Goal: Navigation & Orientation: Find specific page/section

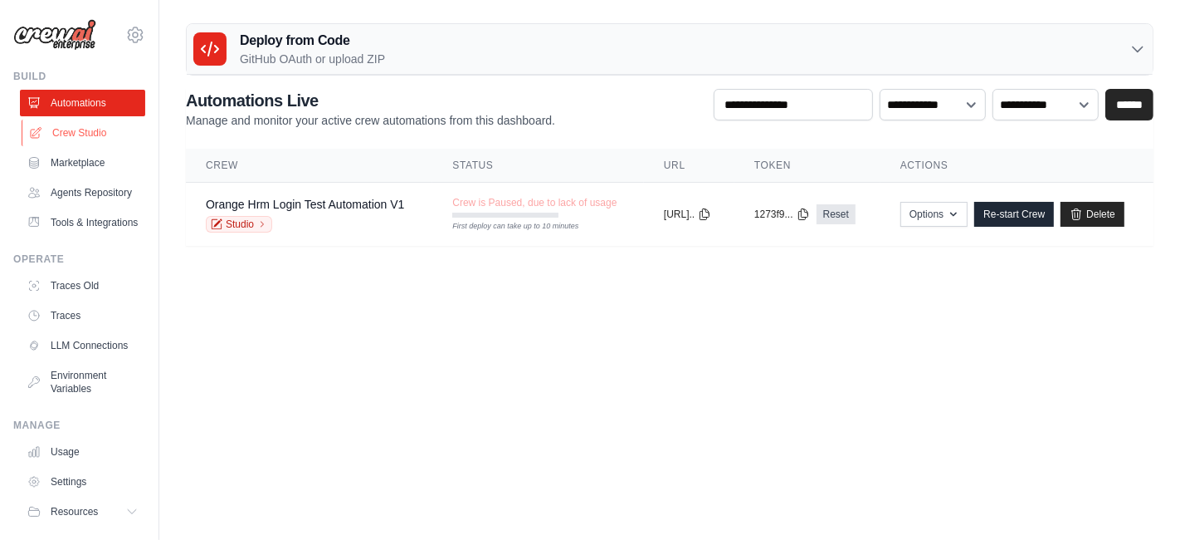
click at [73, 133] on link "Crew Studio" at bounding box center [84, 133] width 125 height 27
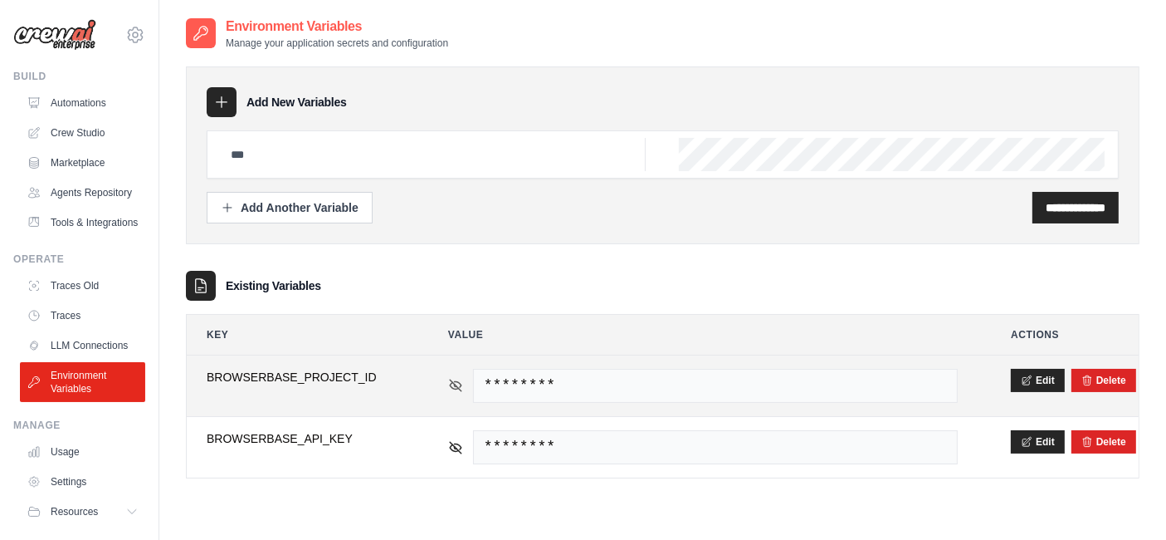
click at [450, 380] on icon at bounding box center [455, 385] width 15 height 15
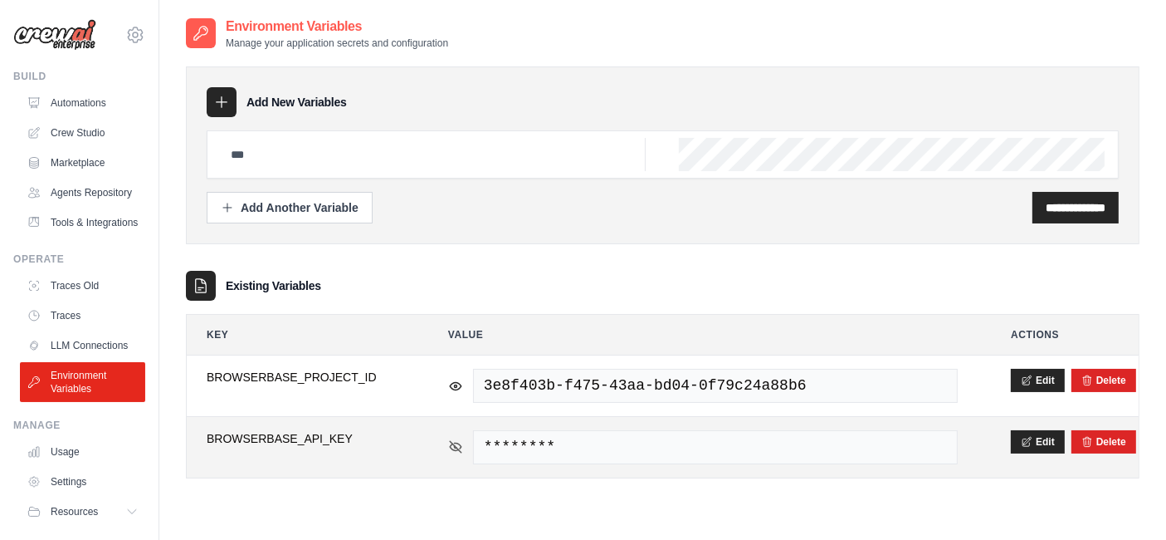
click at [455, 445] on icon at bounding box center [455, 446] width 2 height 2
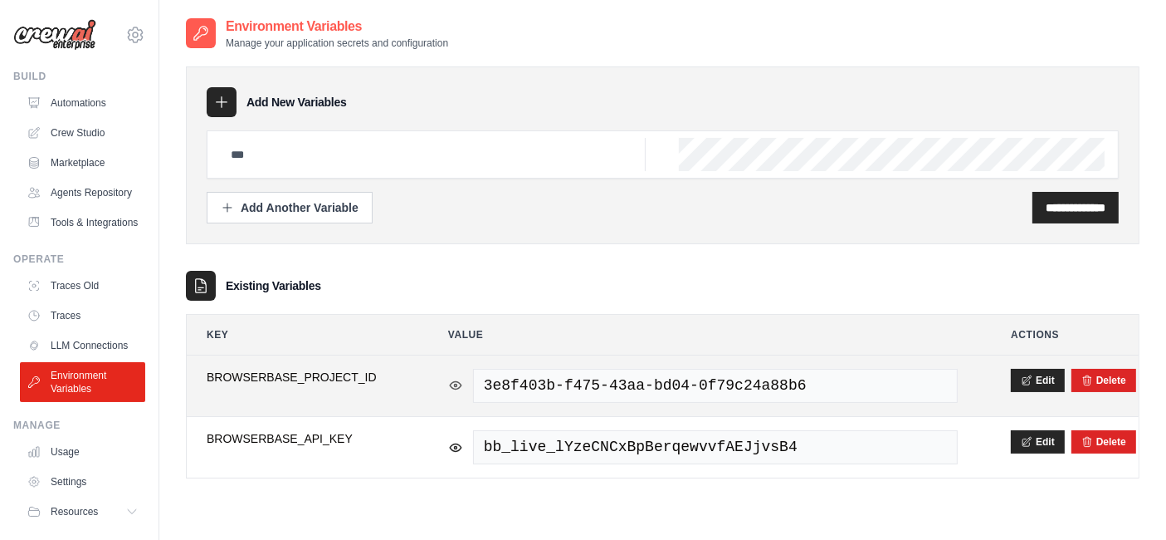
click at [458, 384] on icon at bounding box center [456, 384] width 12 height 7
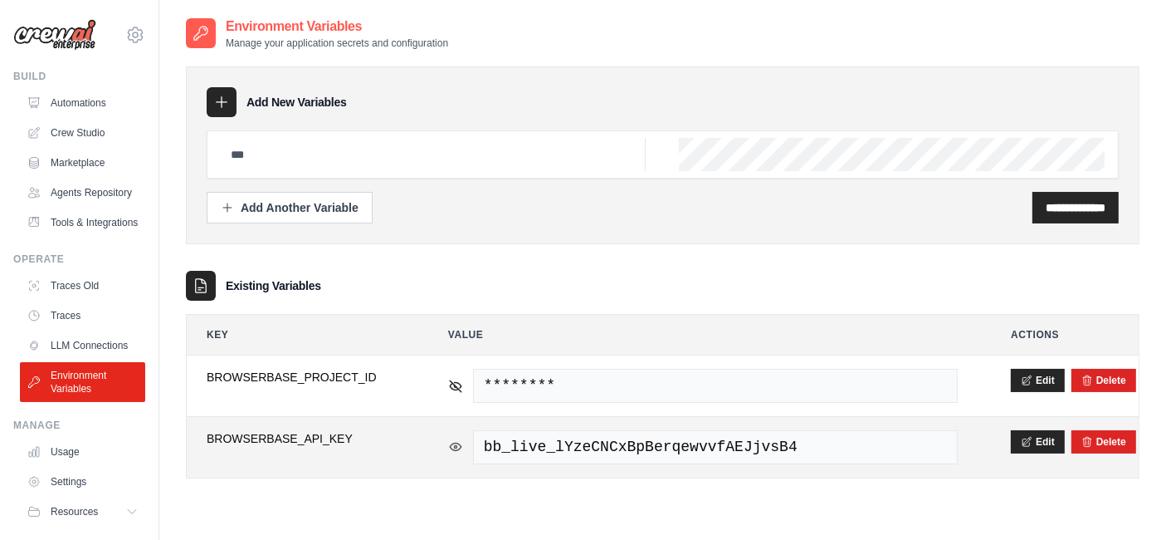
click at [462, 447] on icon at bounding box center [455, 446] width 15 height 15
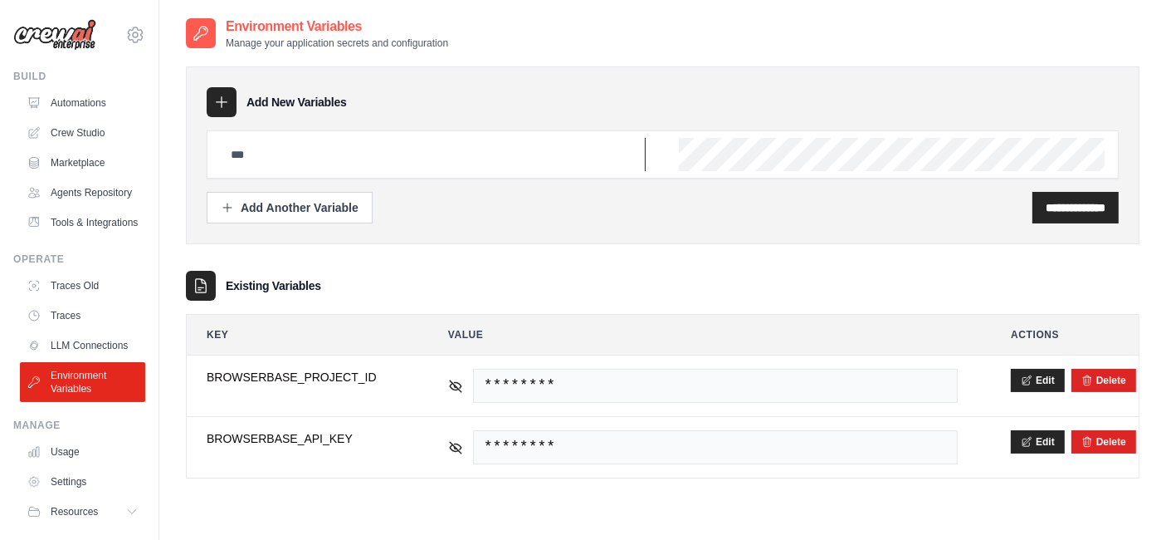
click at [294, 158] on input "text" at bounding box center [433, 154] width 425 height 33
click at [75, 130] on link "Crew Studio" at bounding box center [84, 133] width 125 height 27
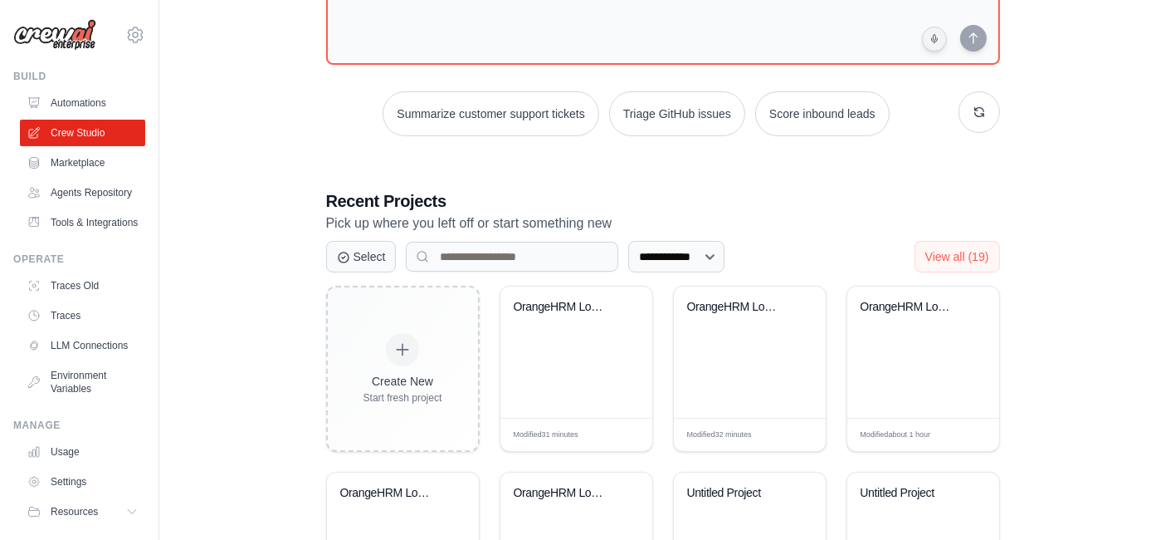
scroll to position [184, 0]
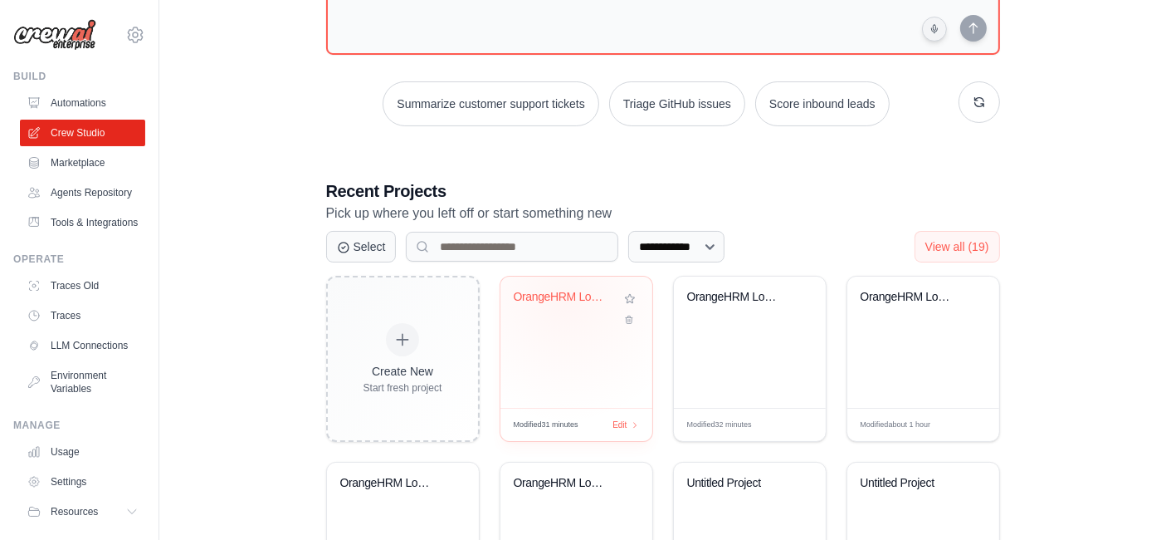
click at [565, 297] on div "OrangeHRM Login Automation" at bounding box center [564, 297] width 100 height 15
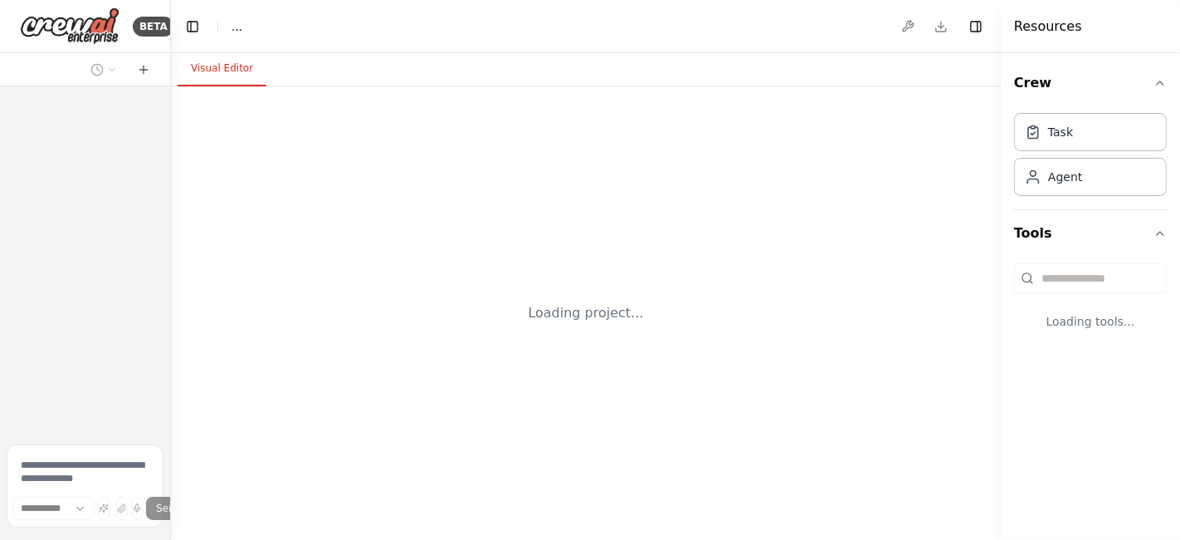
select select "****"
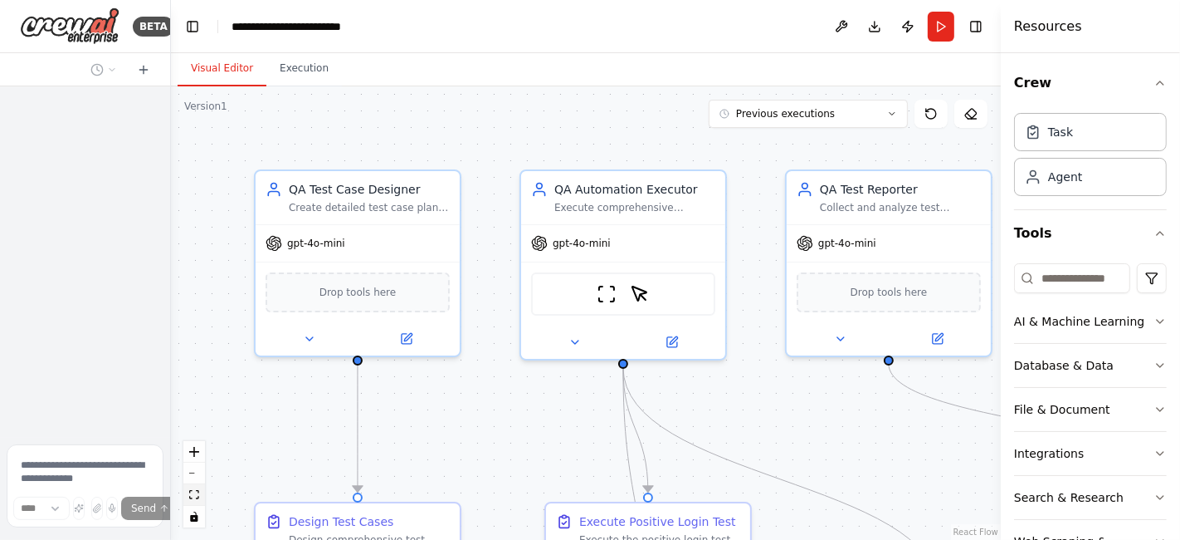
click at [192, 494] on icon "fit view" at bounding box center [194, 494] width 10 height 9
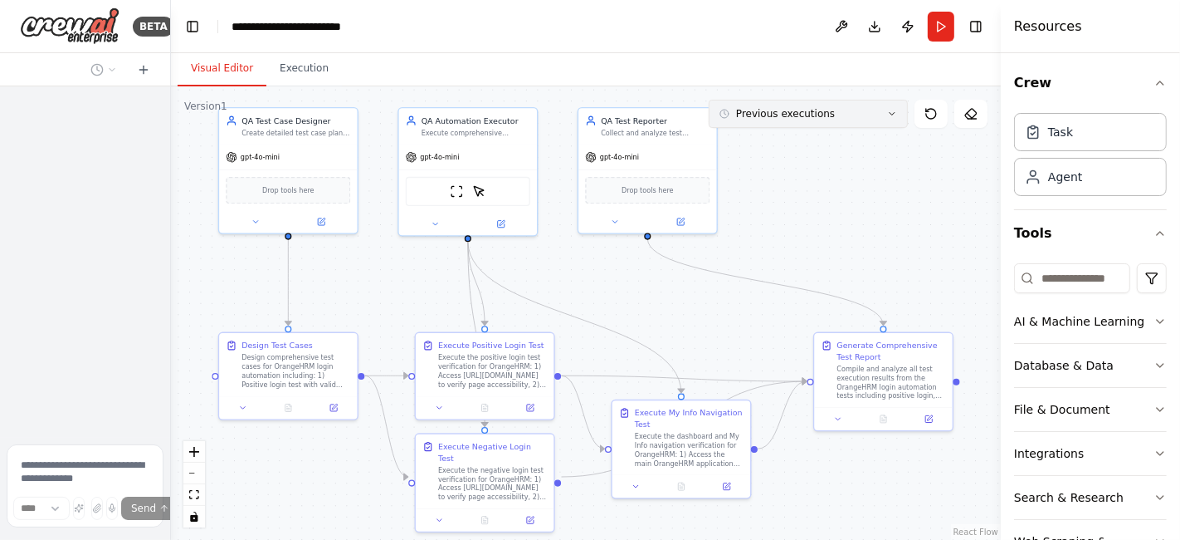
click at [897, 114] on icon at bounding box center [892, 114] width 10 height 10
click at [791, 139] on div "23m ago" at bounding box center [818, 144] width 166 height 13
click at [751, 146] on div "23m ago" at bounding box center [818, 144] width 166 height 13
click at [751, 145] on div "23m ago" at bounding box center [818, 144] width 166 height 13
click at [694, 57] on div "Visual Editor Execution" at bounding box center [586, 69] width 830 height 33
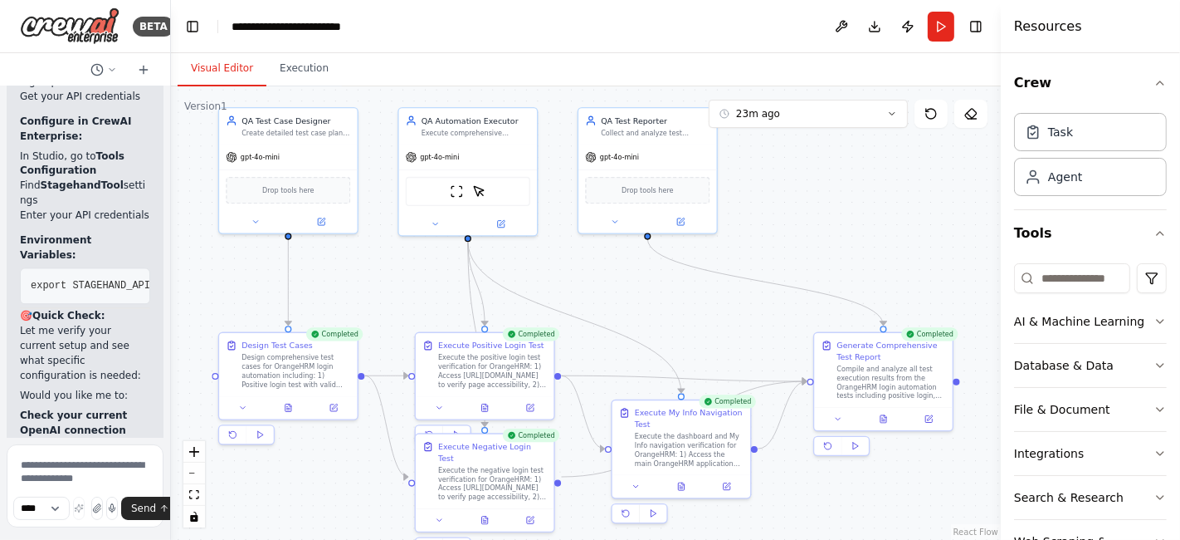
scroll to position [13281, 0]
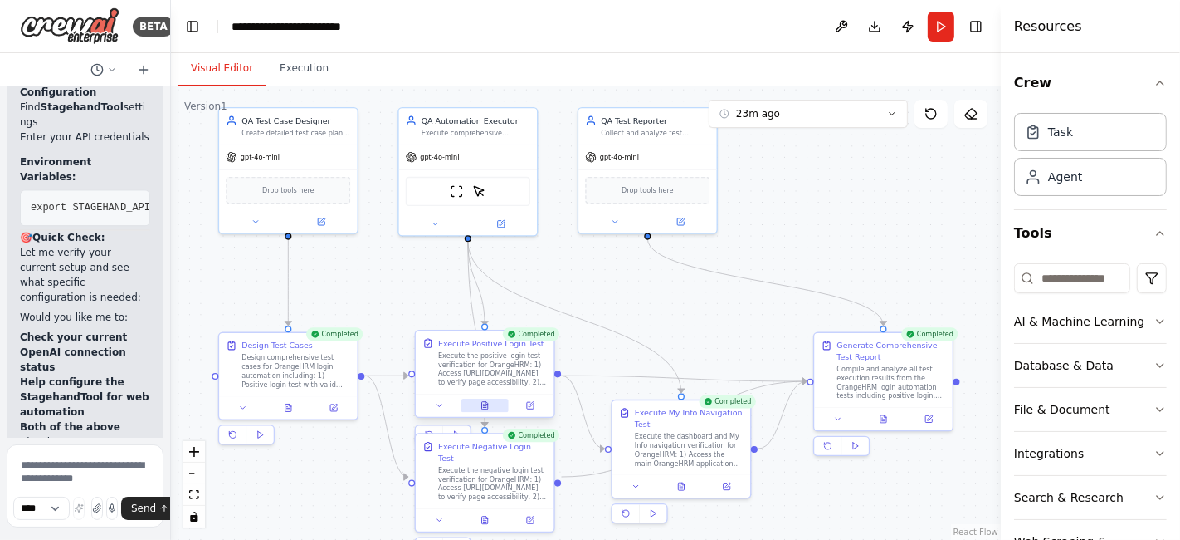
click at [484, 406] on button at bounding box center [485, 404] width 47 height 13
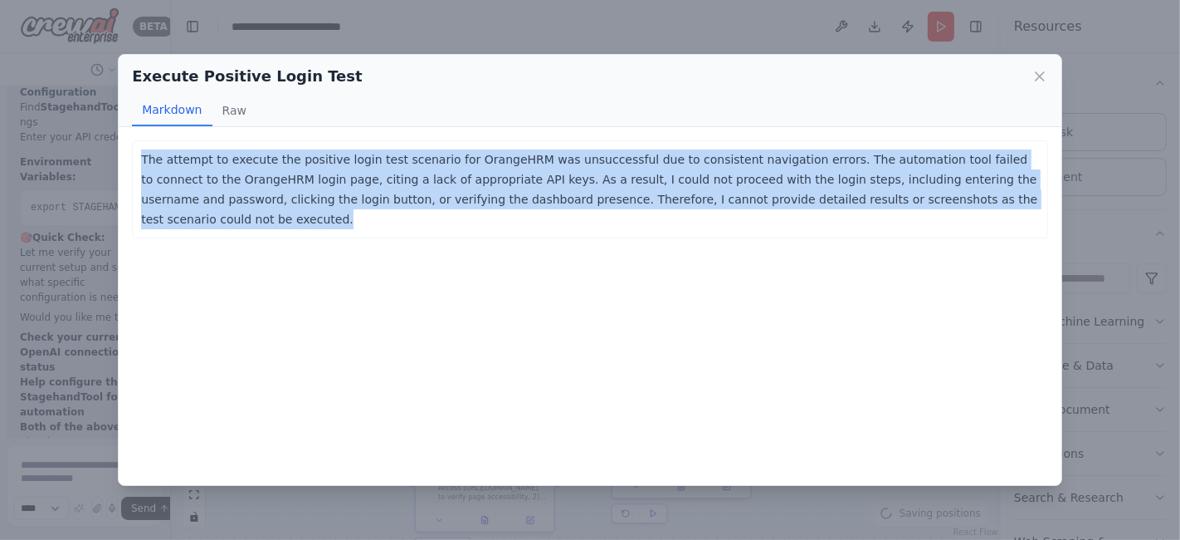
drag, startPoint x: 925, startPoint y: 198, endPoint x: 93, endPoint y: 151, distance: 833.1
click at [93, 151] on div "Execute Positive Login Test Markdown Raw The attempt to execute the positive lo…" at bounding box center [590, 270] width 1180 height 540
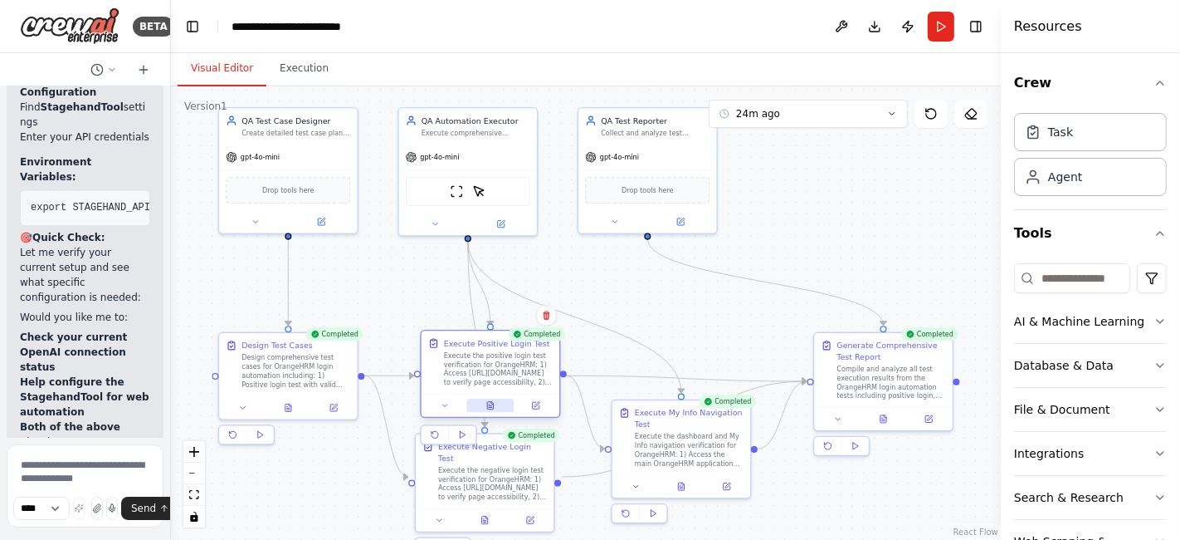
click at [491, 408] on button at bounding box center [490, 404] width 47 height 13
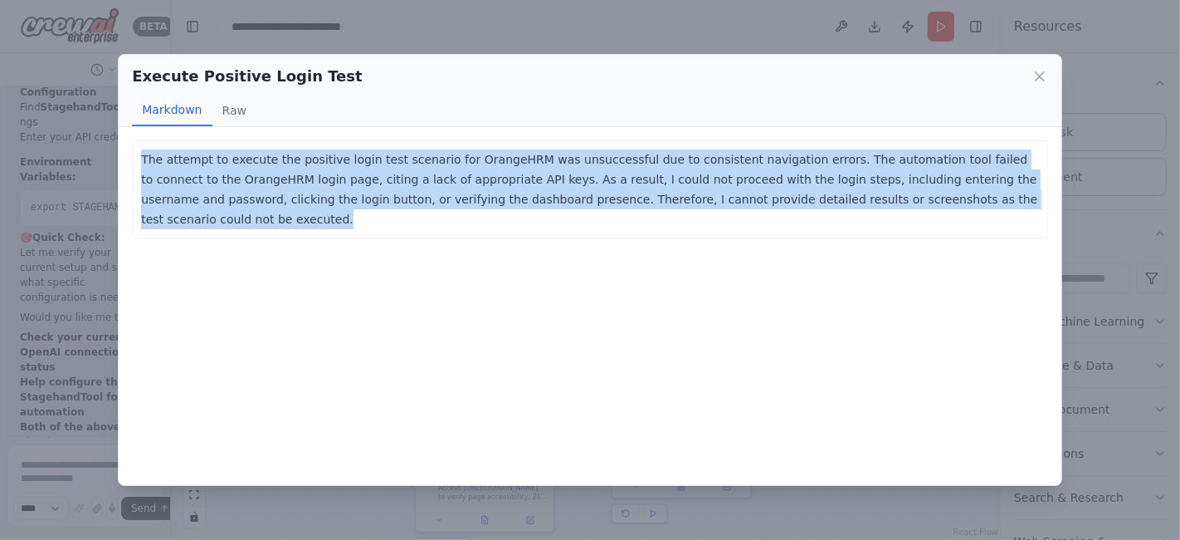
copy p "The attempt to execute the positive login test scenario for OrangeHRM was unsuc…"
drag, startPoint x: 904, startPoint y: 194, endPoint x: 143, endPoint y: 163, distance: 761.9
click at [143, 163] on p "The attempt to execute the positive login test scenario for OrangeHRM was unsuc…" at bounding box center [590, 189] width 898 height 80
click at [1040, 77] on icon at bounding box center [1040, 76] width 17 height 17
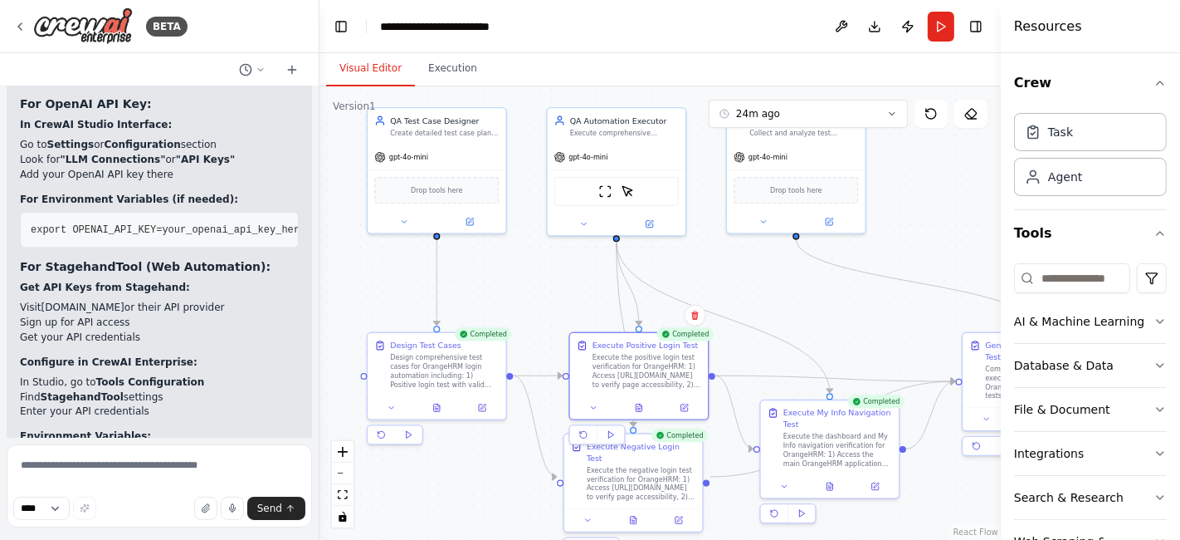
scroll to position [7446, 0]
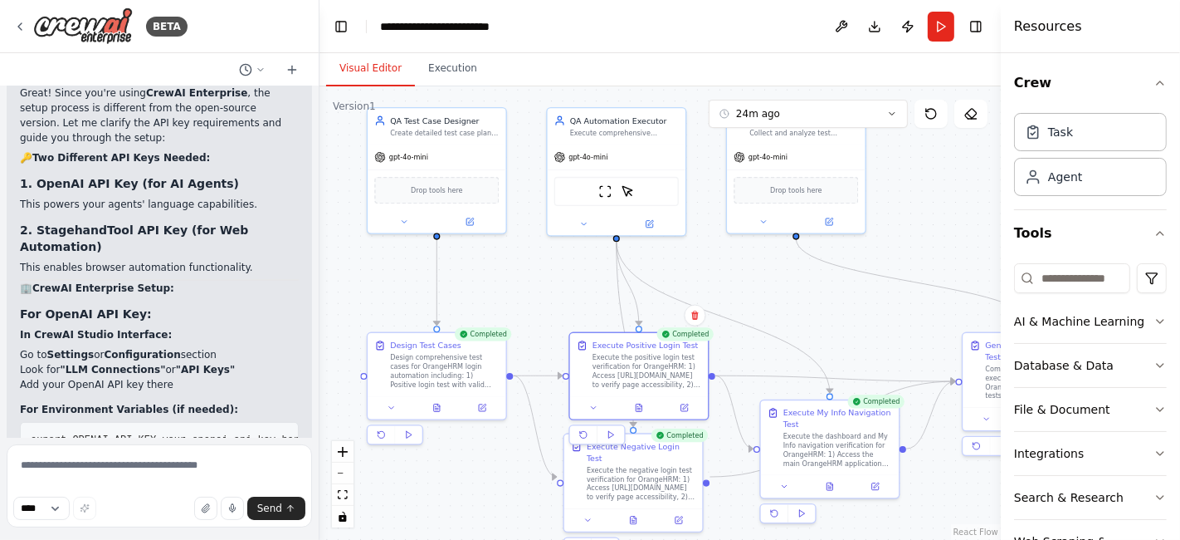
drag, startPoint x: 166, startPoint y: 228, endPoint x: 320, endPoint y: 232, distance: 153.6
click at [320, 232] on div "BETA crew: name: OrangeHRM Login Automation description: Automate OrangeHRM log…" at bounding box center [590, 270] width 1180 height 540
click at [340, 491] on icon "fit view" at bounding box center [343, 494] width 10 height 9
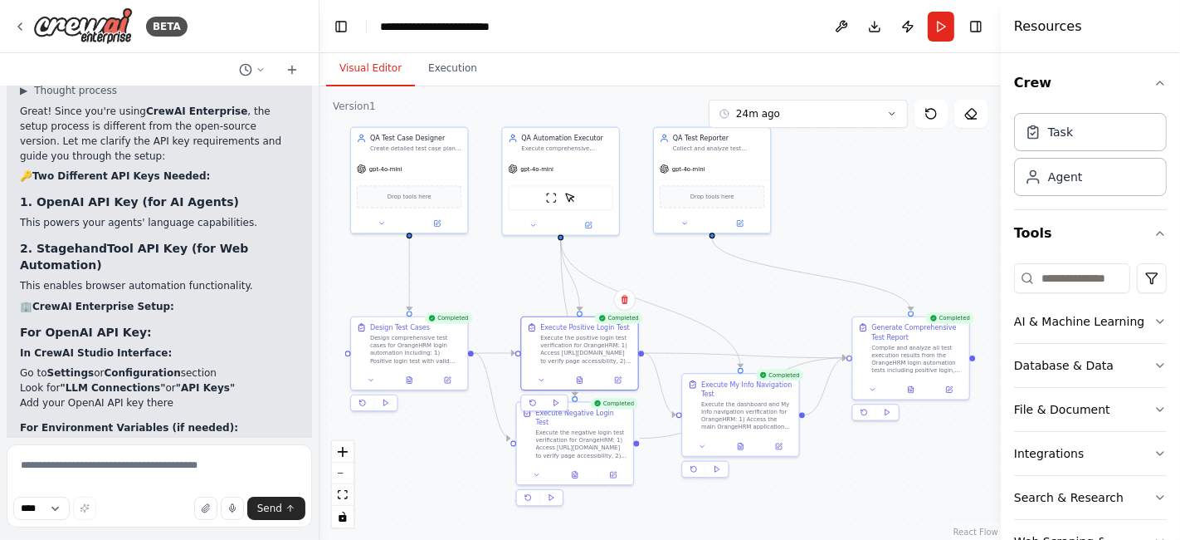
scroll to position [7497, 0]
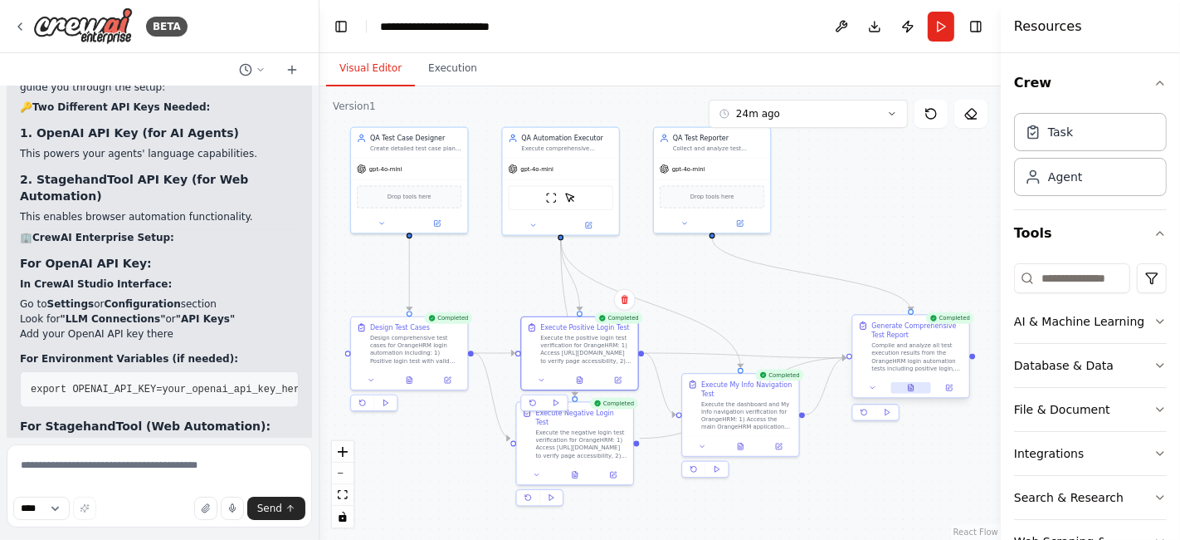
click at [917, 386] on button at bounding box center [912, 388] width 40 height 12
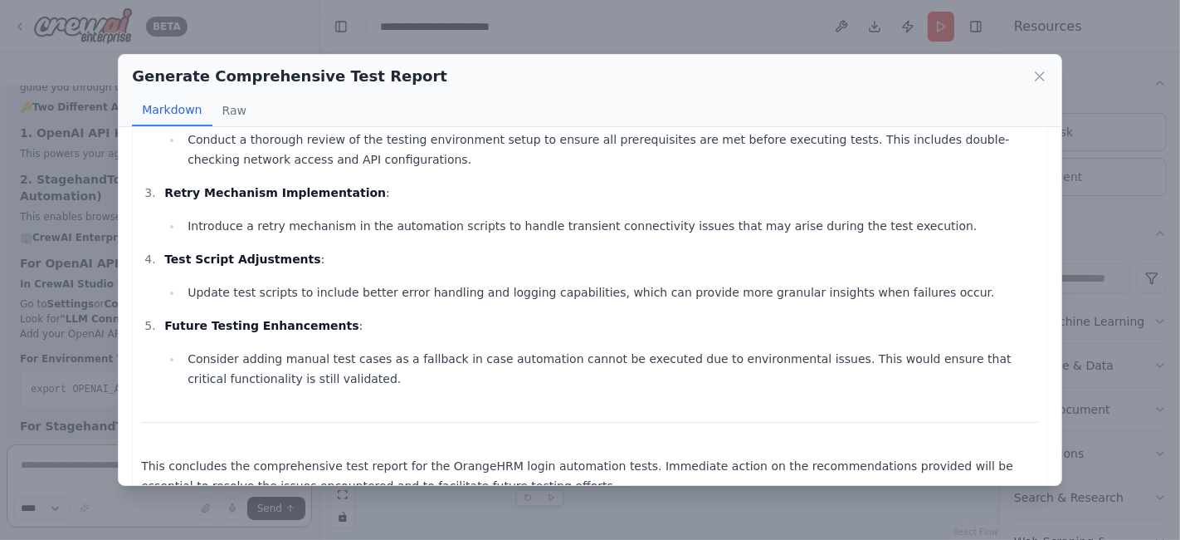
scroll to position [9472, 0]
click at [1044, 78] on icon at bounding box center [1040, 76] width 17 height 17
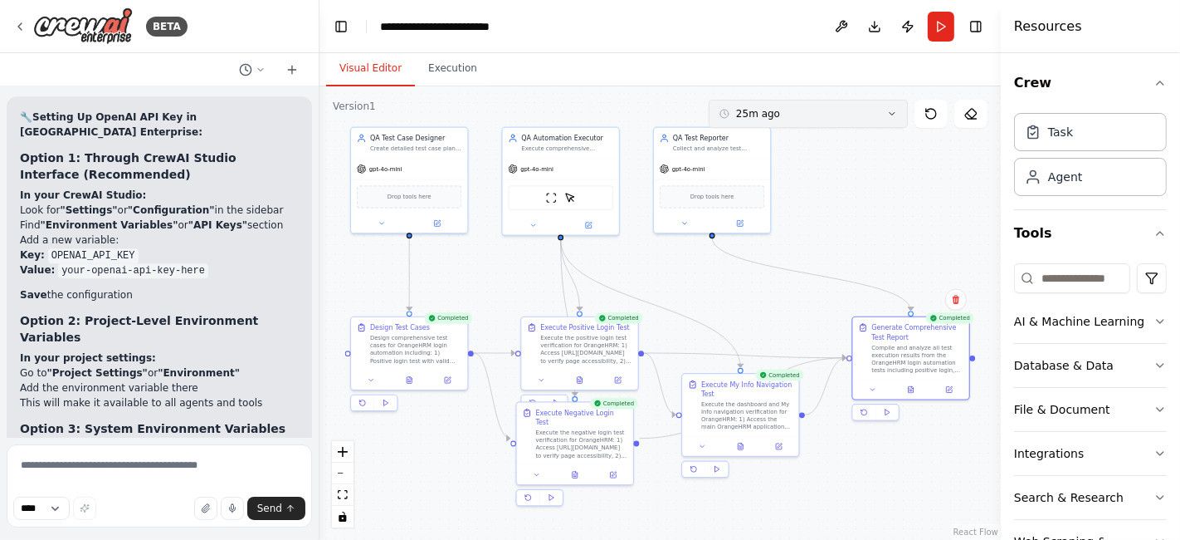
click at [895, 106] on button "25m ago" at bounding box center [808, 114] width 199 height 28
click at [20, 21] on icon at bounding box center [19, 26] width 13 height 13
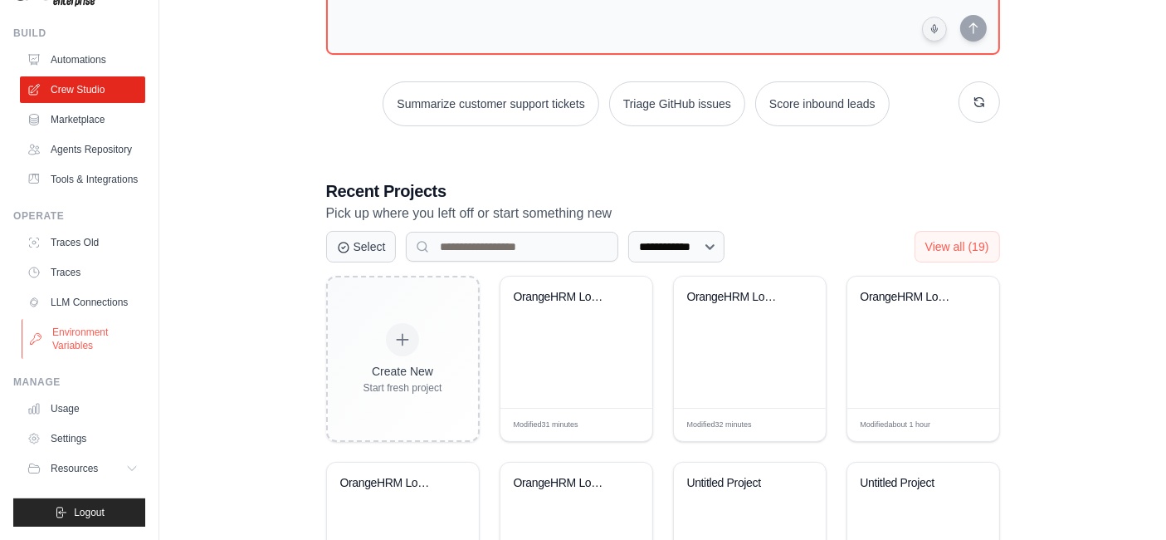
click at [66, 334] on link "Environment Variables" at bounding box center [84, 339] width 125 height 40
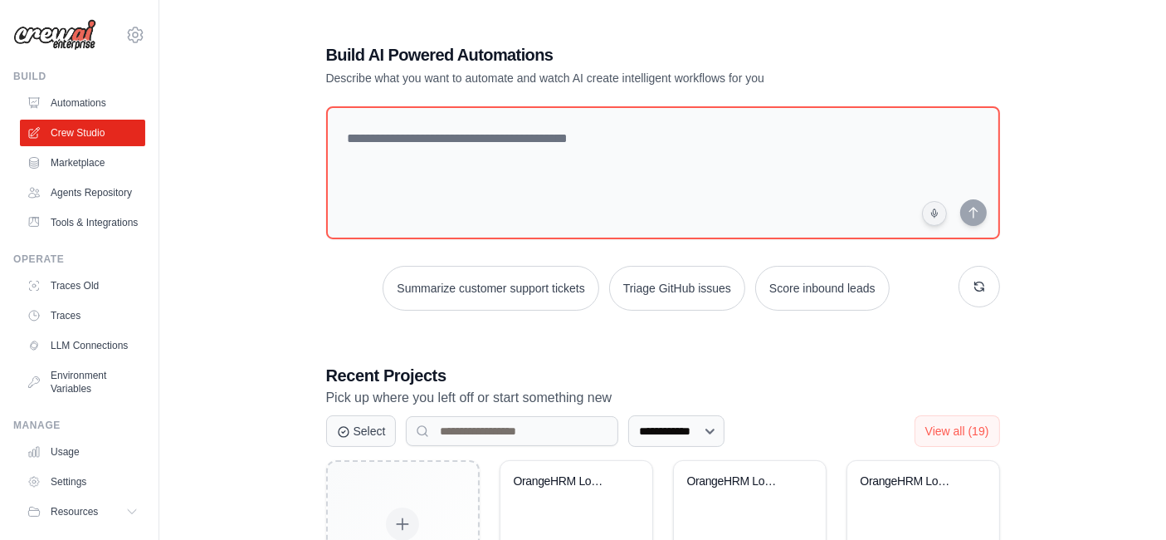
scroll to position [184, 0]
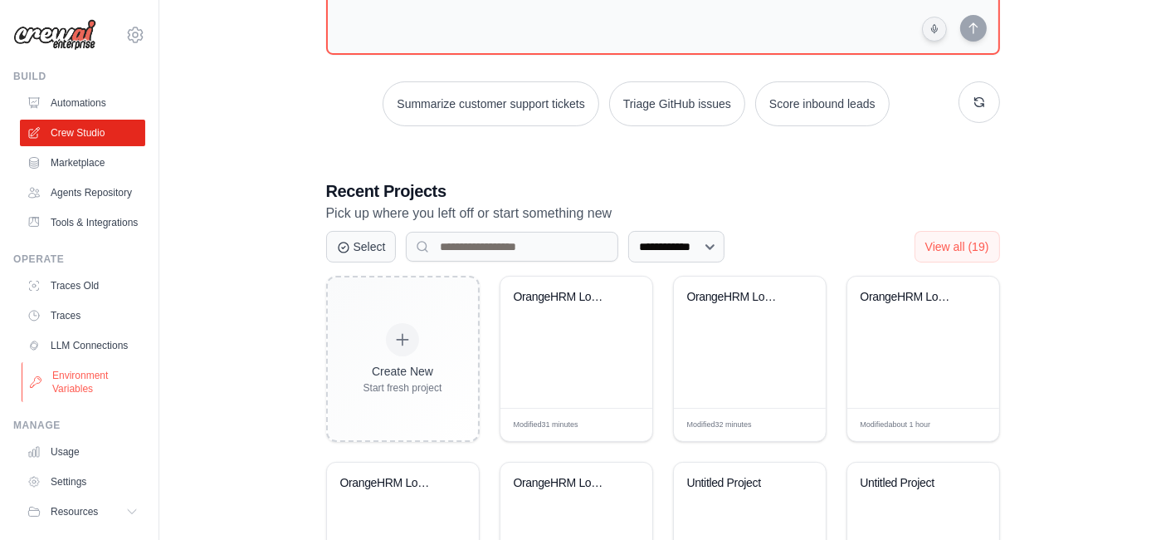
click at [76, 402] on link "Environment Variables" at bounding box center [84, 382] width 125 height 40
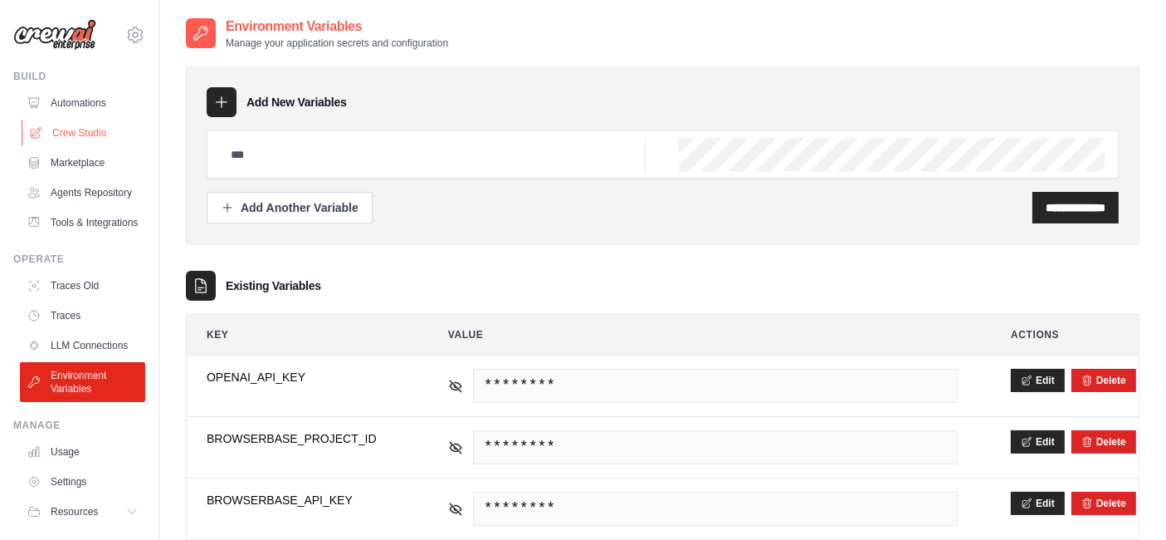
click at [68, 125] on link "Crew Studio" at bounding box center [84, 133] width 125 height 27
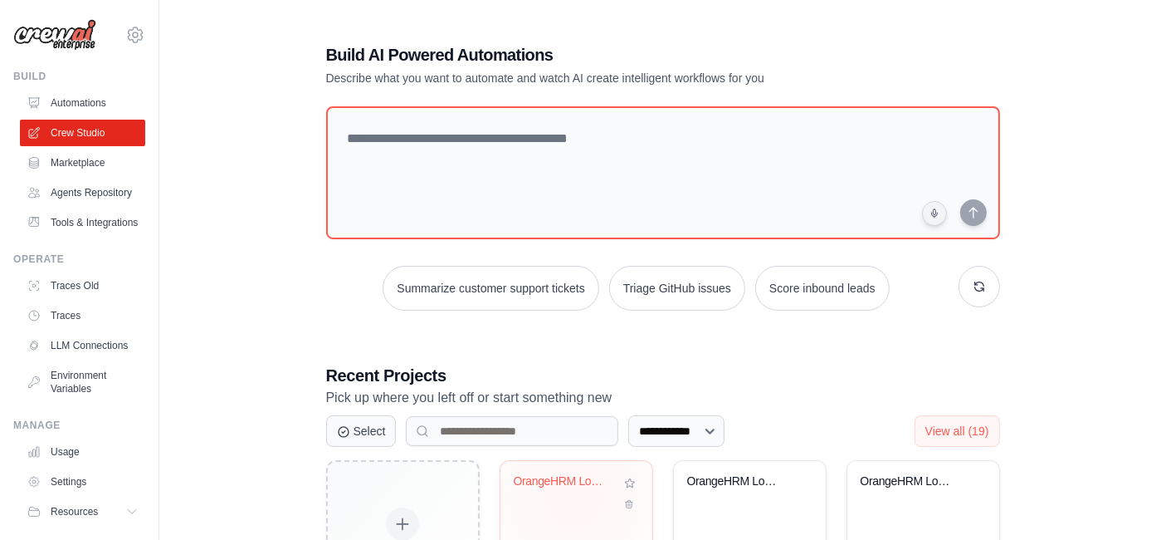
click at [574, 496] on div "OrangeHRM Login Automation" at bounding box center [576, 493] width 125 height 38
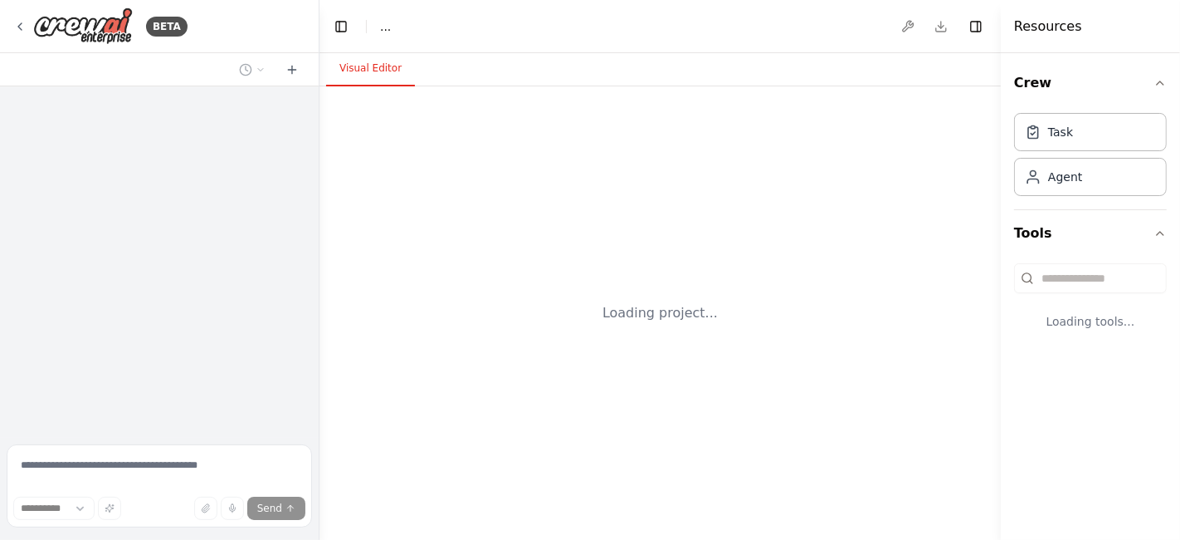
select select "****"
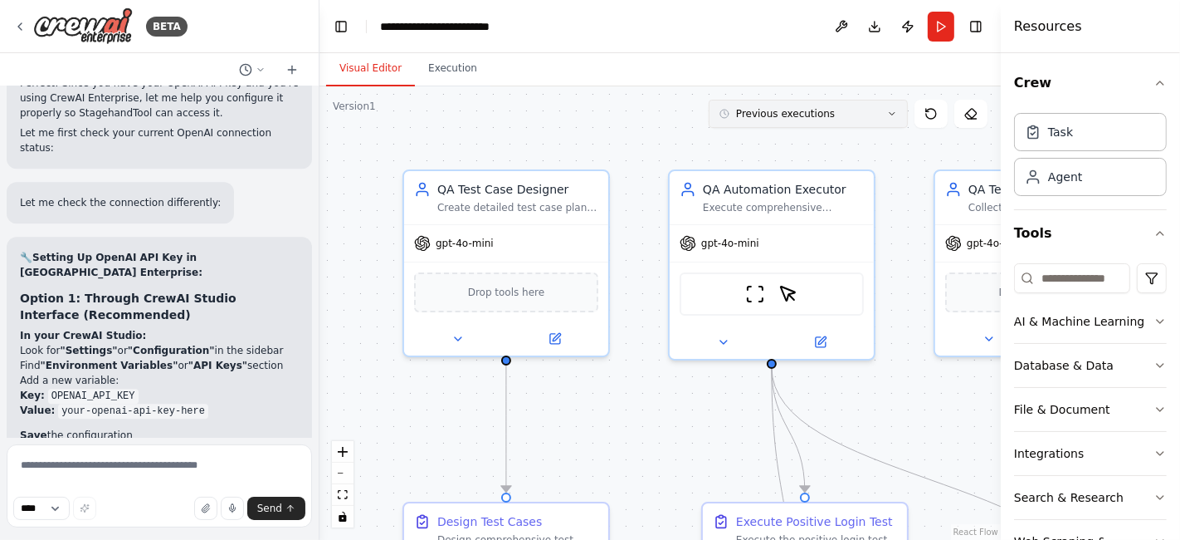
scroll to position [9339, 0]
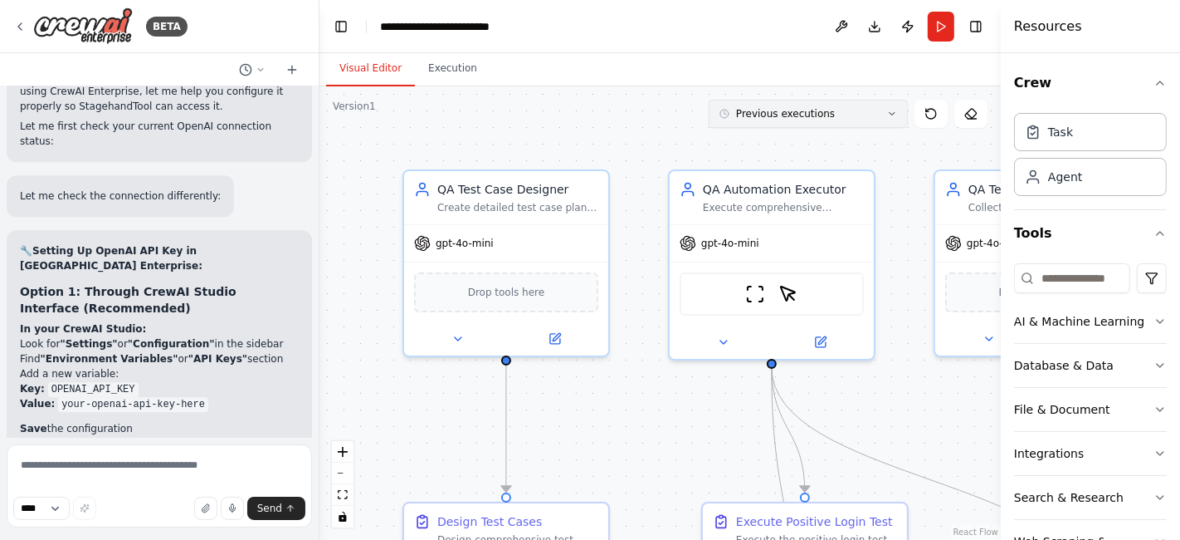
click at [892, 115] on icon at bounding box center [892, 114] width 10 height 10
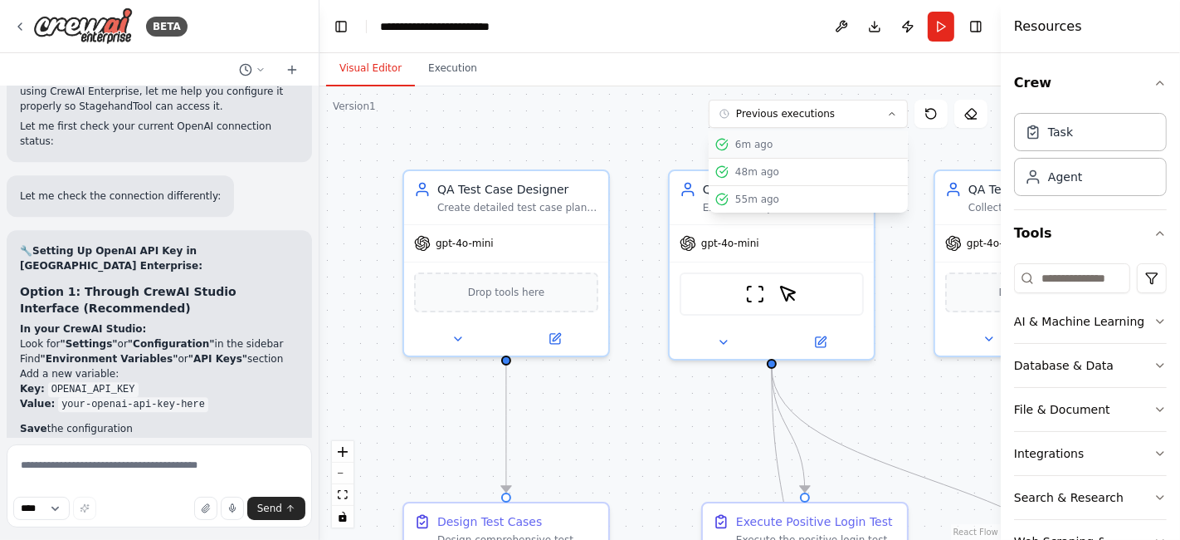
click at [799, 141] on div "6m ago" at bounding box center [818, 144] width 166 height 13
click at [346, 499] on button "fit view" at bounding box center [343, 495] width 22 height 22
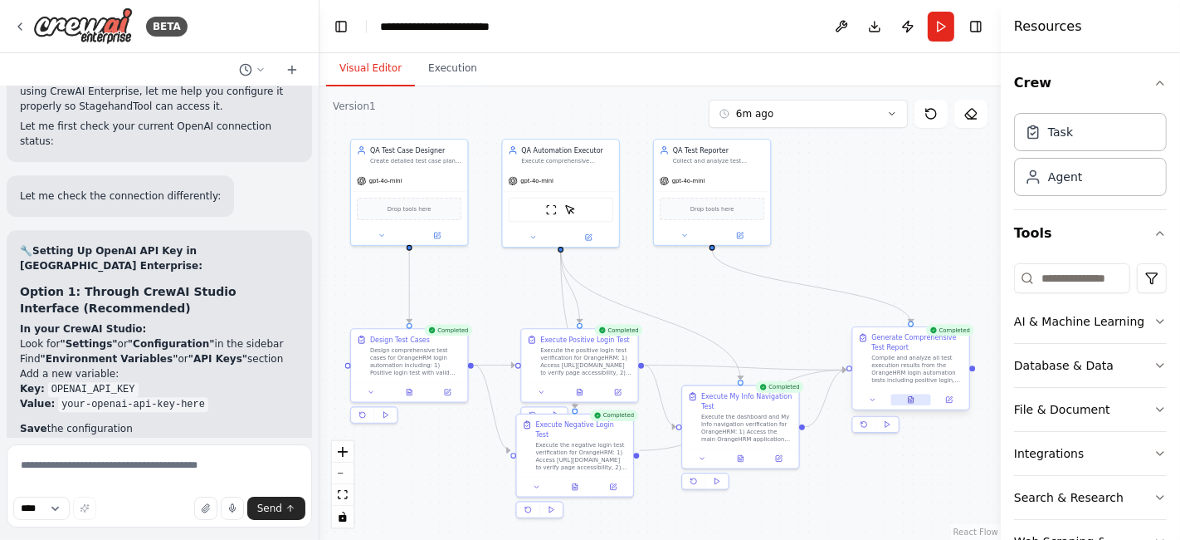
click at [911, 401] on icon at bounding box center [911, 400] width 5 height 7
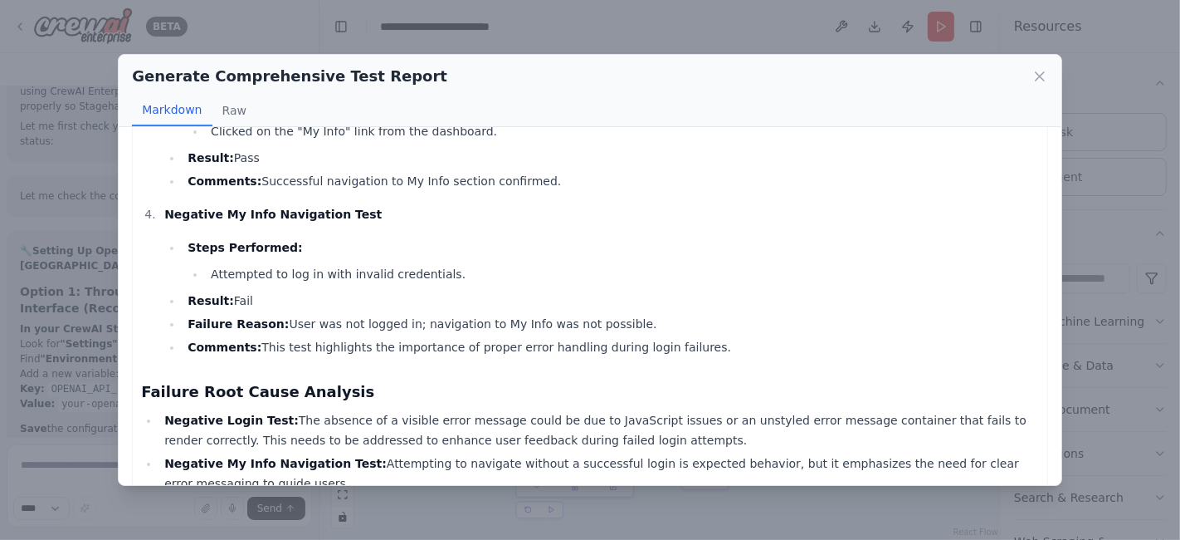
scroll to position [906, 0]
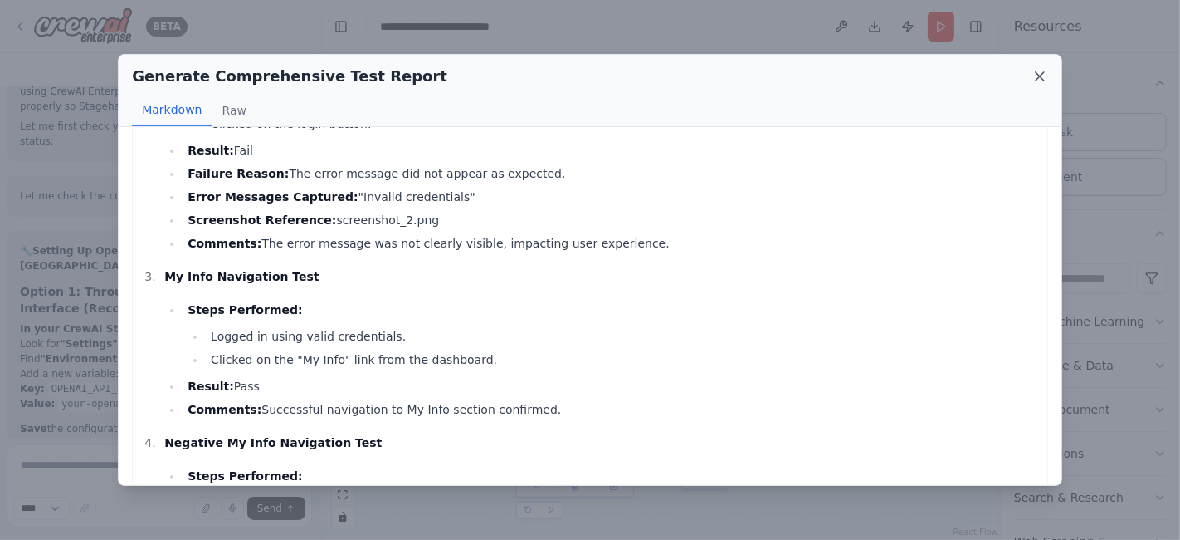
click at [1038, 72] on icon at bounding box center [1040, 76] width 17 height 17
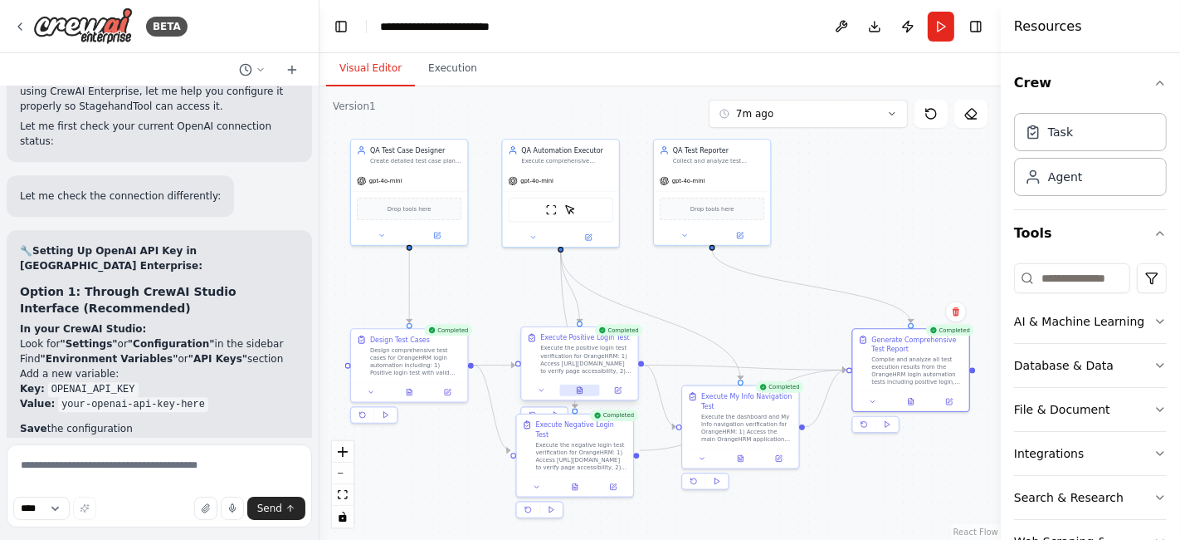
click at [582, 391] on icon at bounding box center [580, 390] width 5 height 7
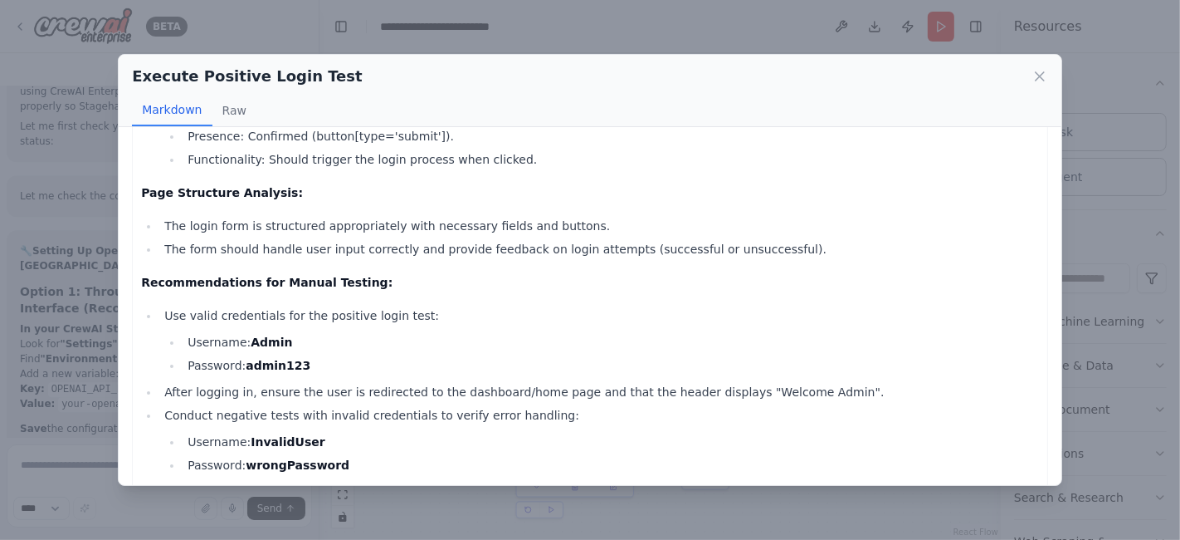
scroll to position [436, 0]
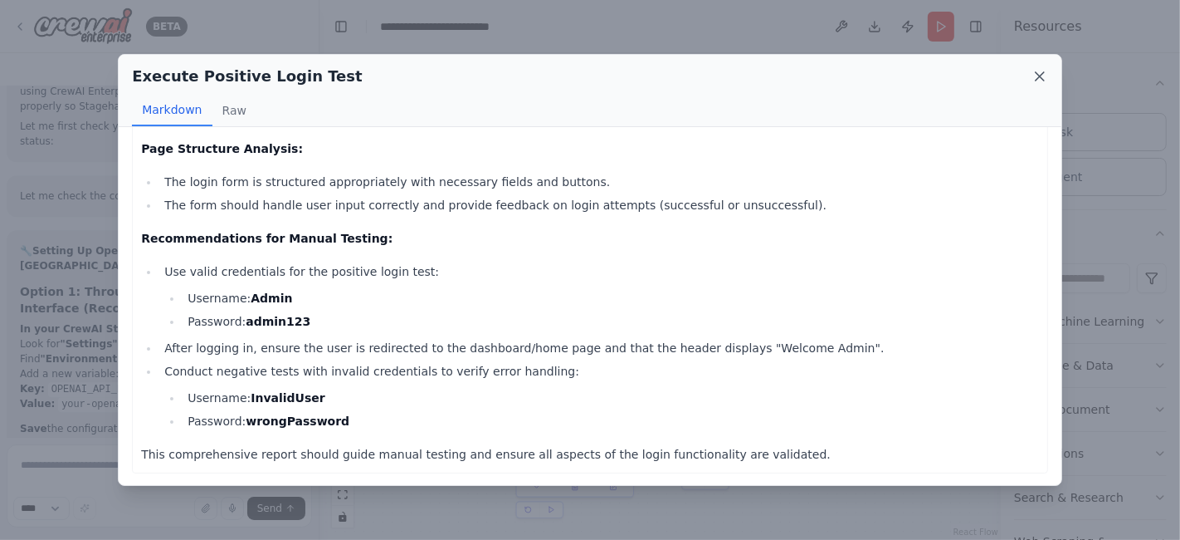
click at [1037, 77] on icon at bounding box center [1040, 76] width 17 height 17
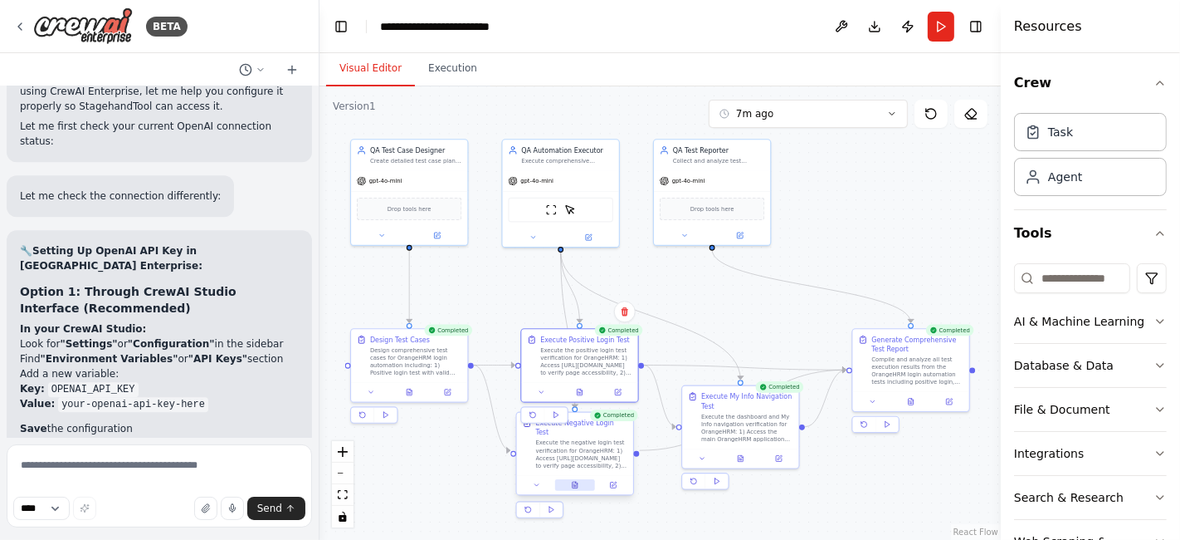
click at [578, 481] on icon at bounding box center [575, 484] width 5 height 7
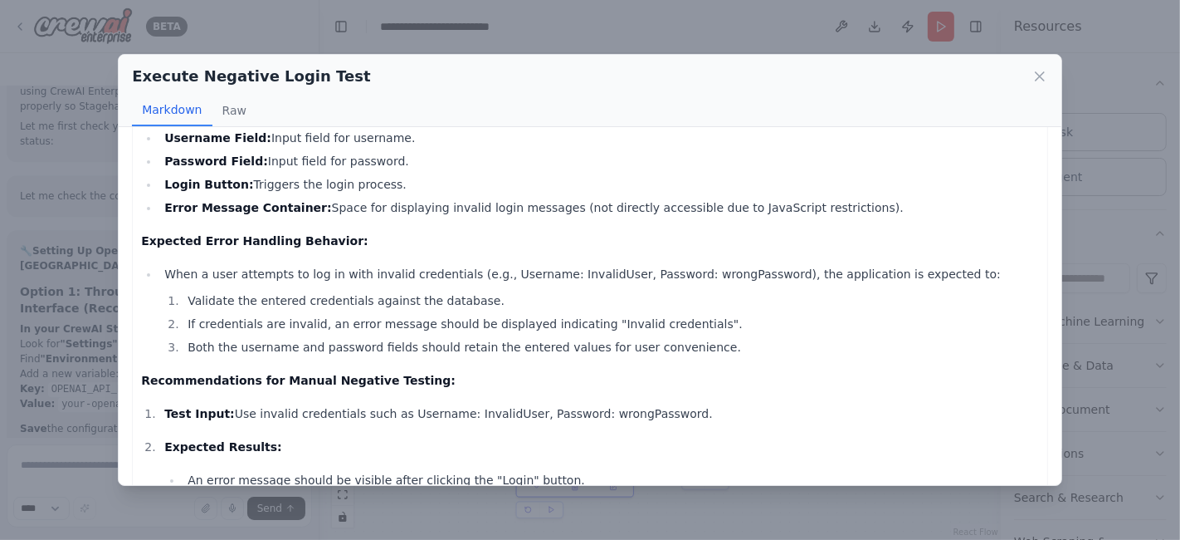
scroll to position [0, 0]
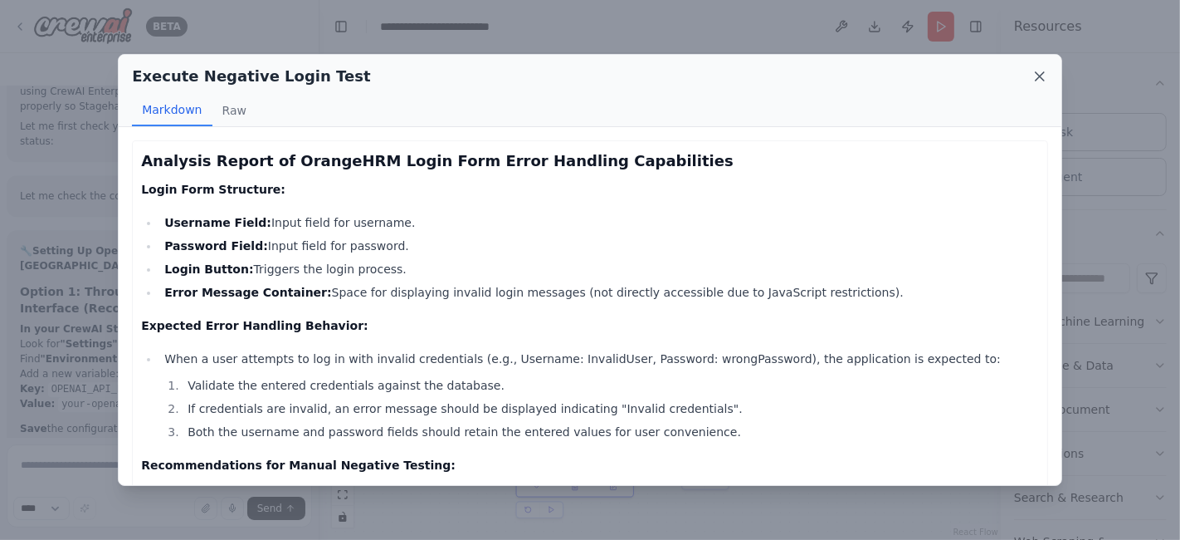
click at [1046, 75] on icon at bounding box center [1040, 76] width 17 height 17
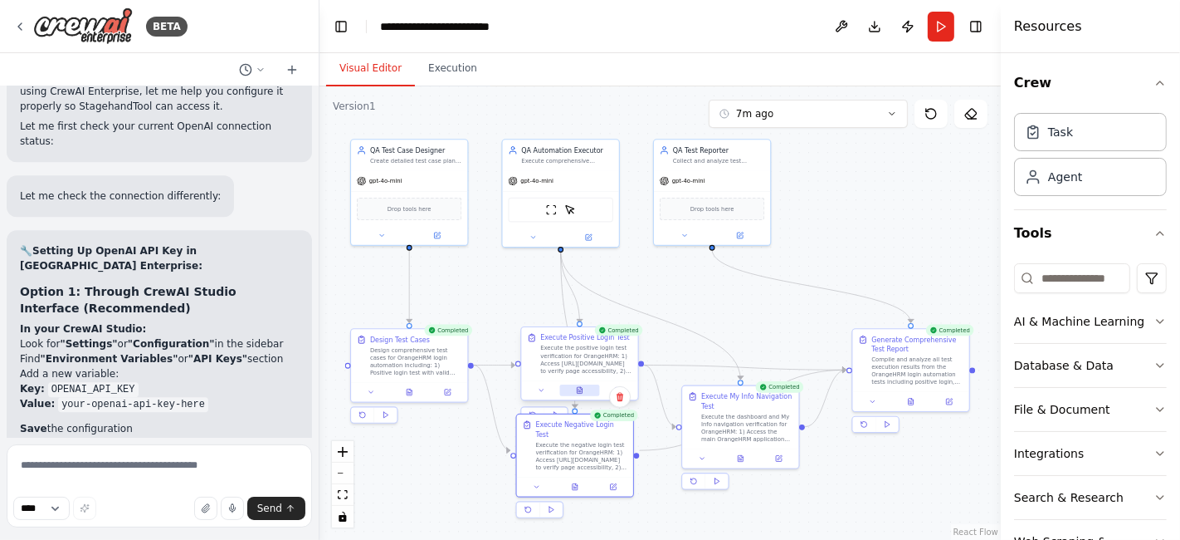
click at [580, 393] on icon at bounding box center [579, 389] width 7 height 7
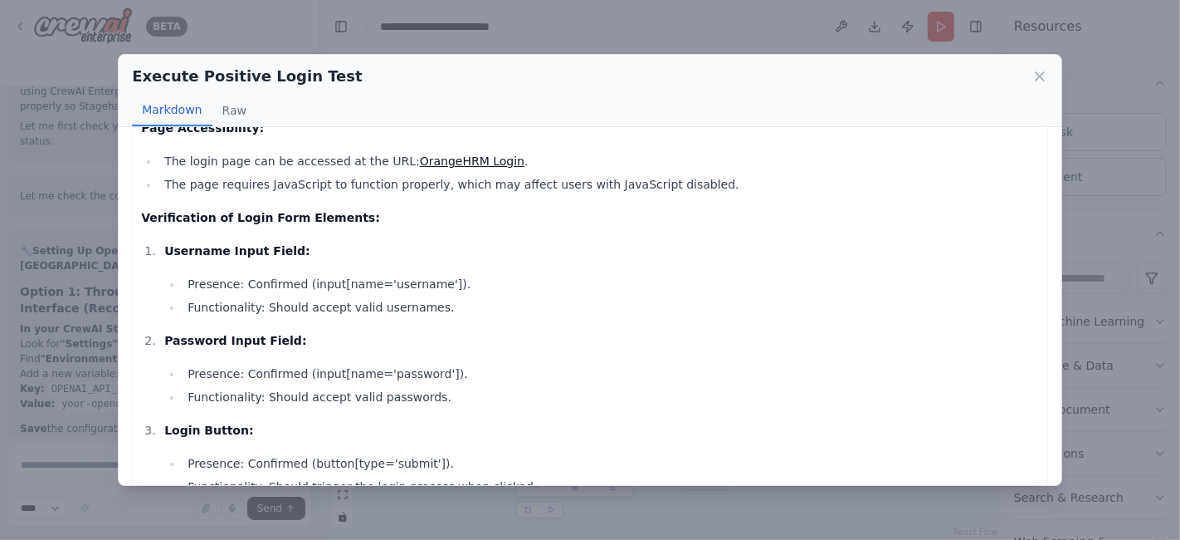
scroll to position [92, 0]
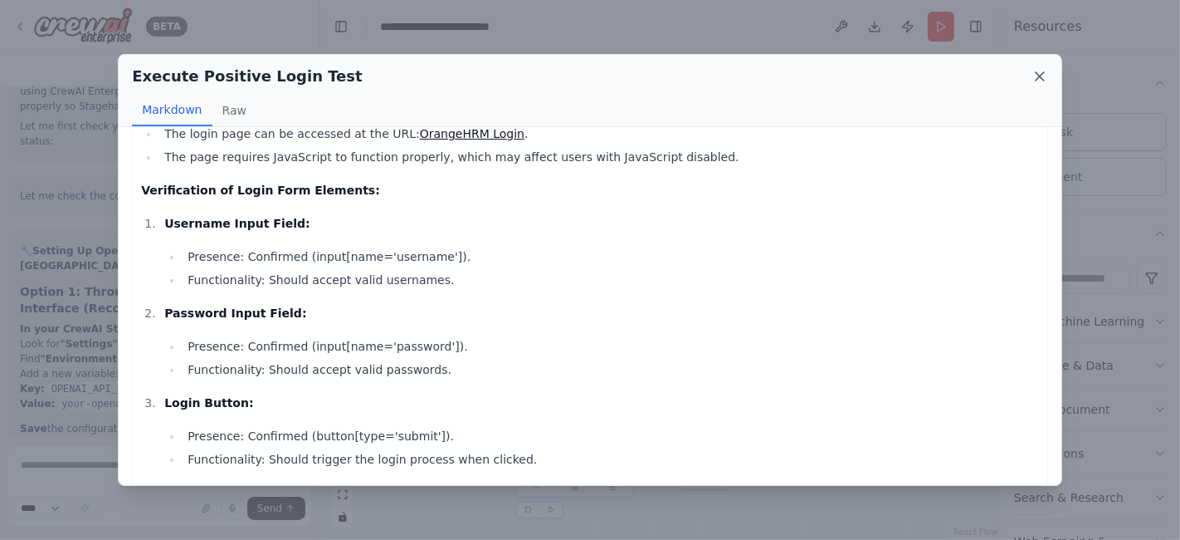
click at [1038, 77] on icon at bounding box center [1040, 76] width 8 height 8
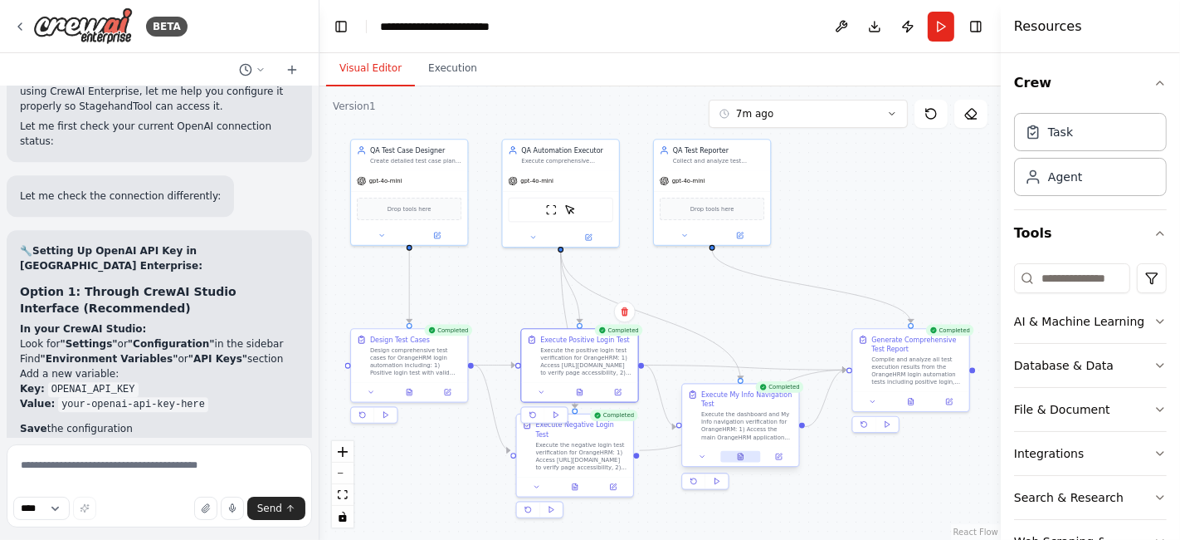
click at [742, 454] on icon at bounding box center [742, 454] width 2 height 2
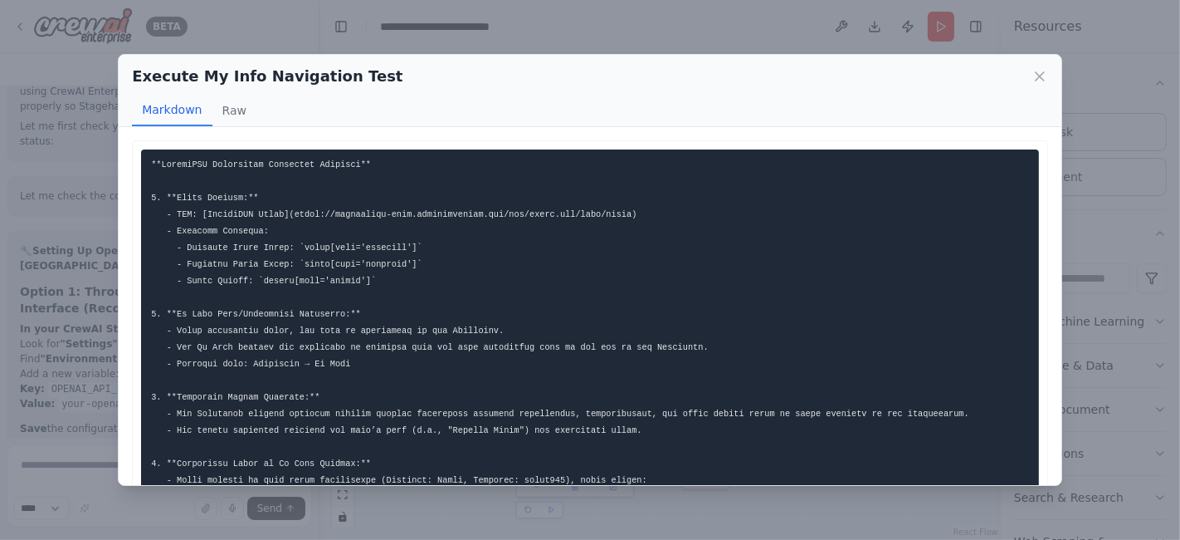
scroll to position [296, 0]
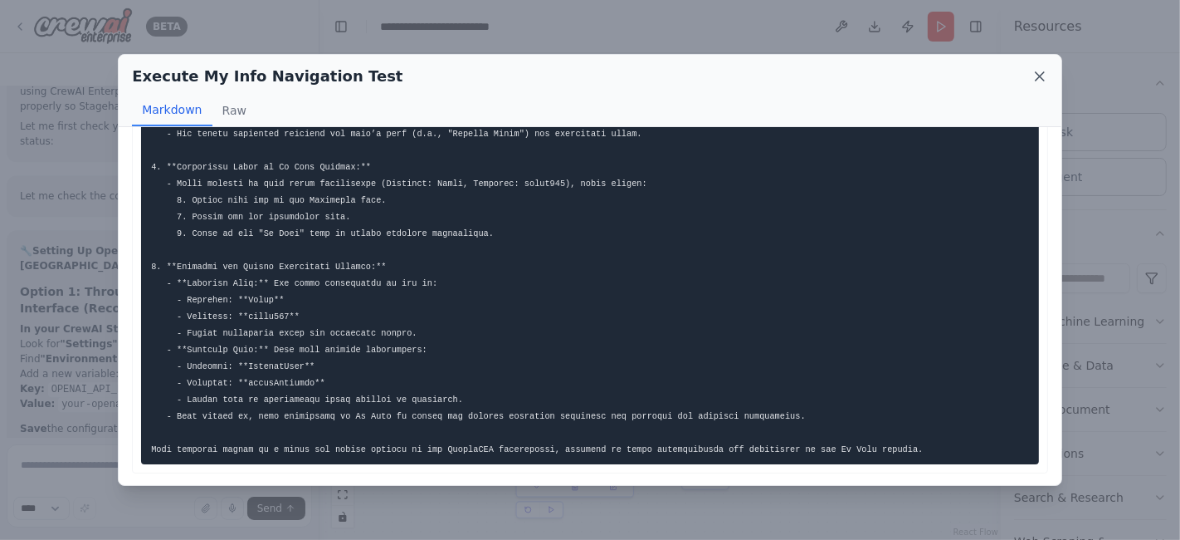
click at [1043, 71] on icon at bounding box center [1040, 76] width 17 height 17
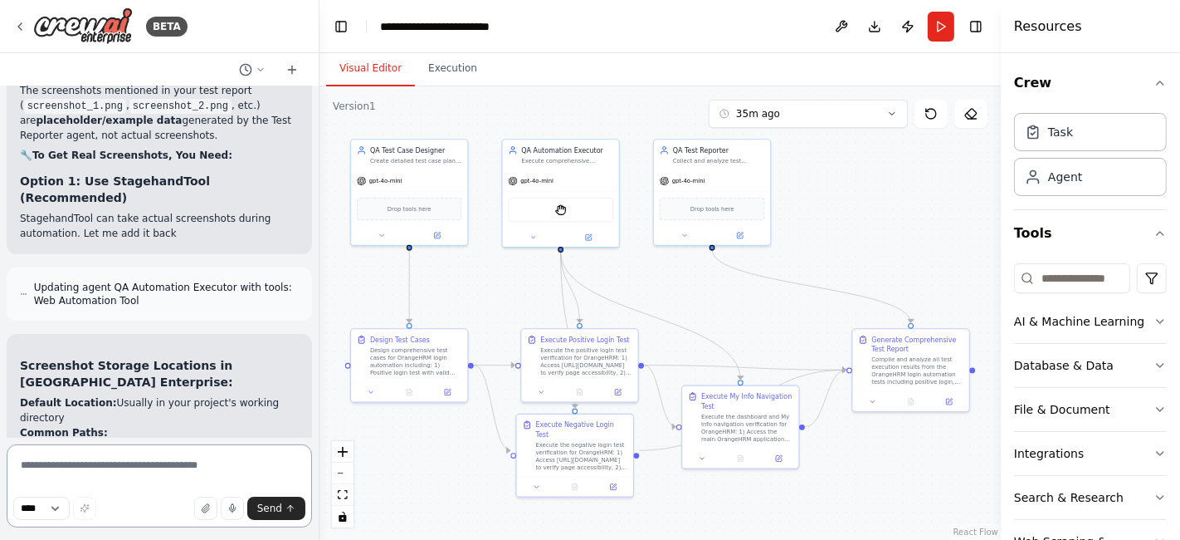
scroll to position [10427, 0]
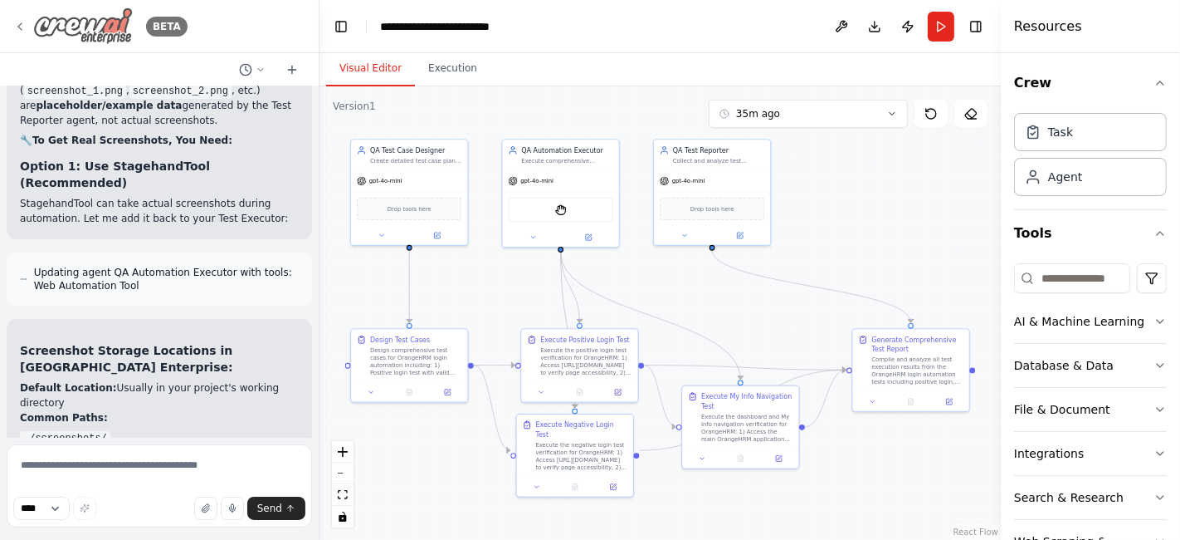
click at [19, 27] on icon at bounding box center [19, 26] width 3 height 7
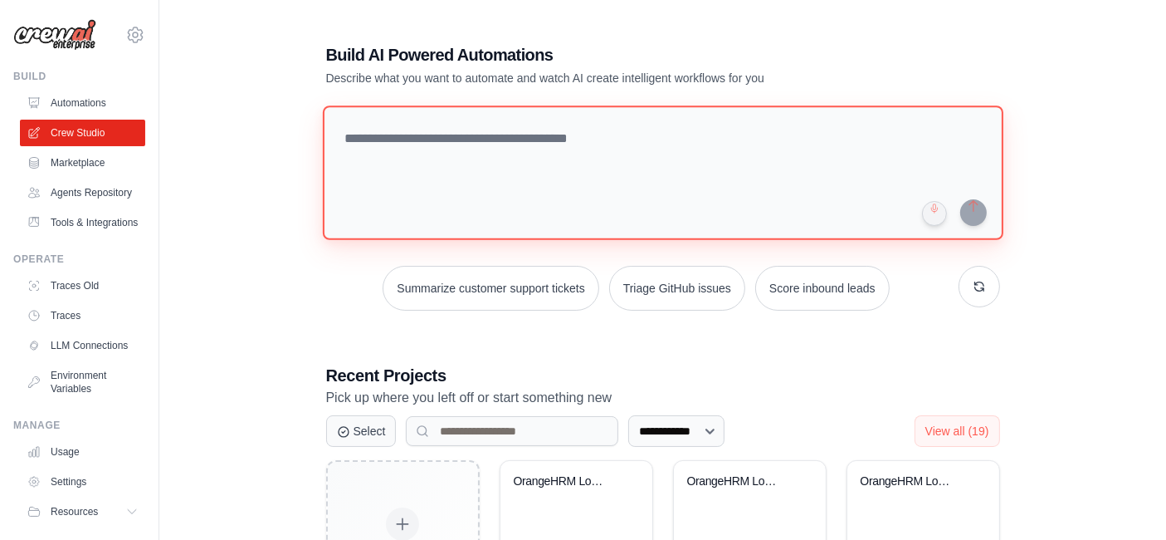
click at [575, 131] on textarea at bounding box center [662, 172] width 681 height 134
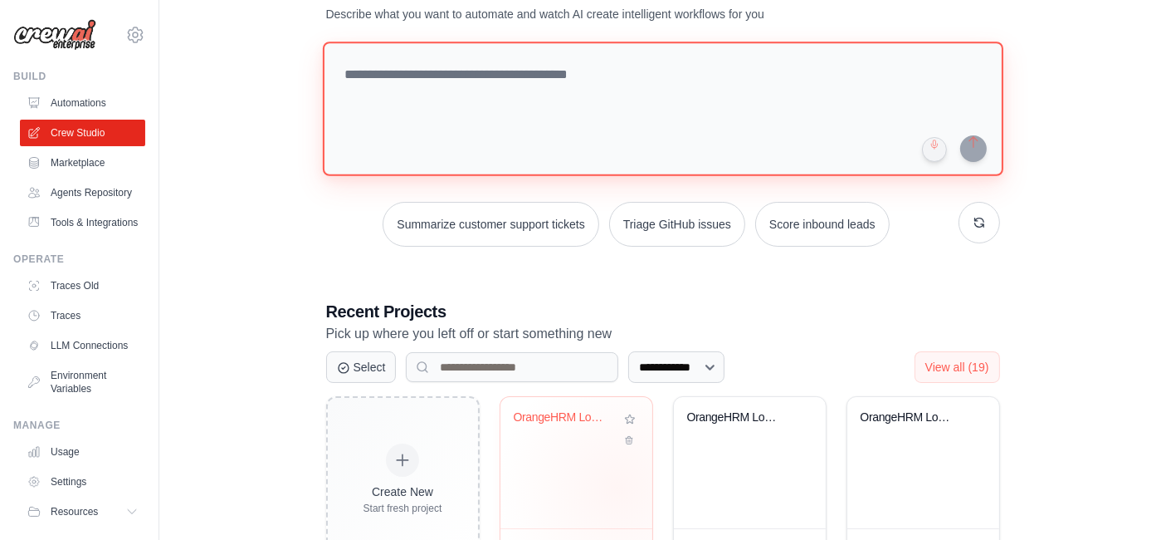
scroll to position [92, 0]
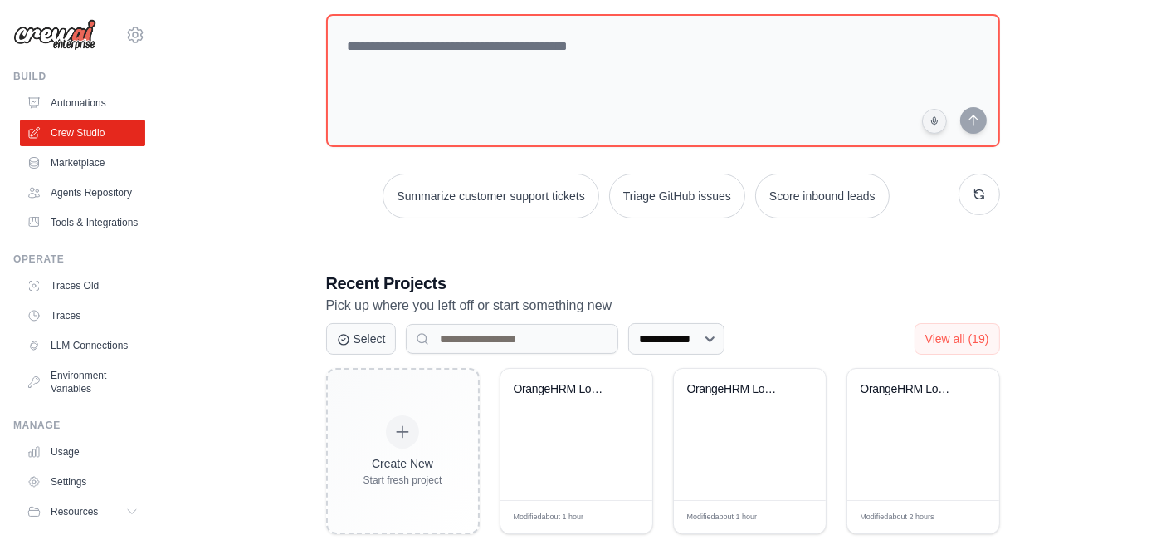
drag, startPoint x: 589, startPoint y: 427, endPoint x: 221, endPoint y: 167, distance: 451.4
click at [221, 167] on div "**********" at bounding box center [663, 428] width 954 height 1008
click at [72, 236] on link "Tools & Integrations" at bounding box center [84, 222] width 125 height 27
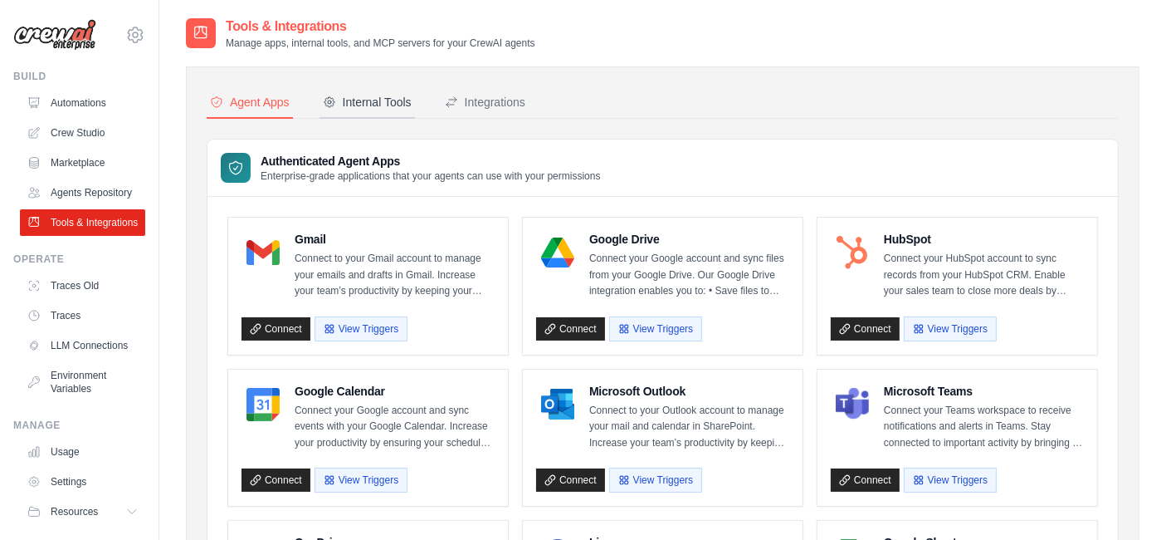
click at [373, 96] on div "Internal Tools" at bounding box center [367, 102] width 89 height 17
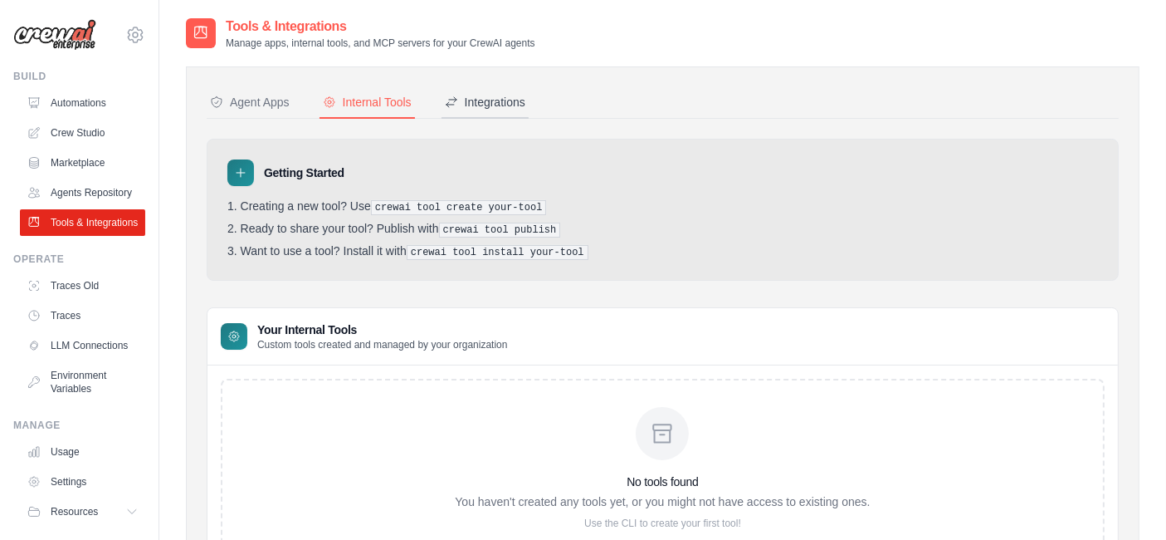
click at [484, 100] on div "Integrations" at bounding box center [485, 102] width 81 height 17
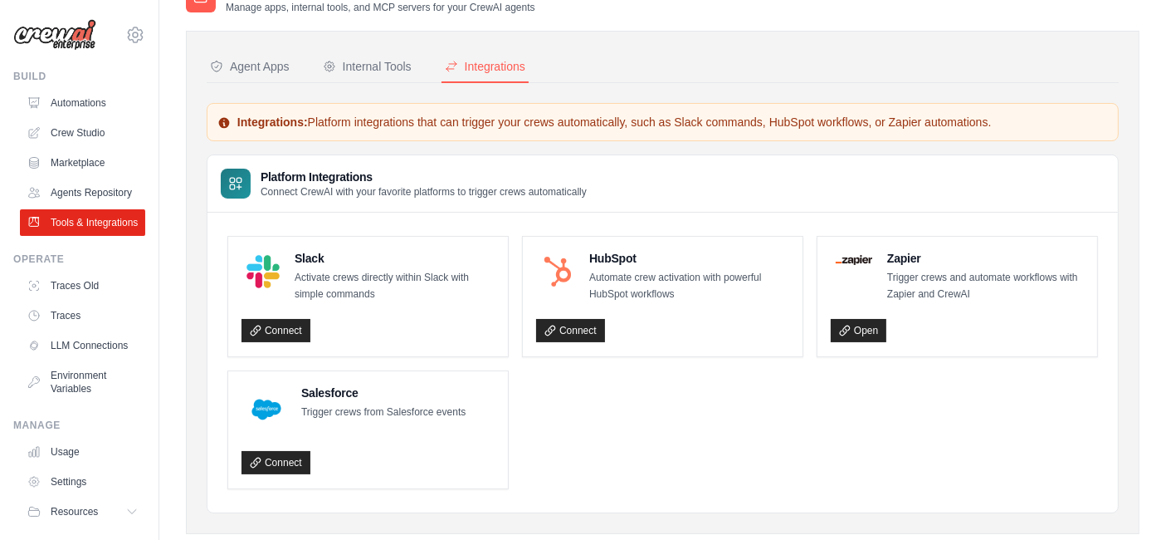
scroll to position [68, 0]
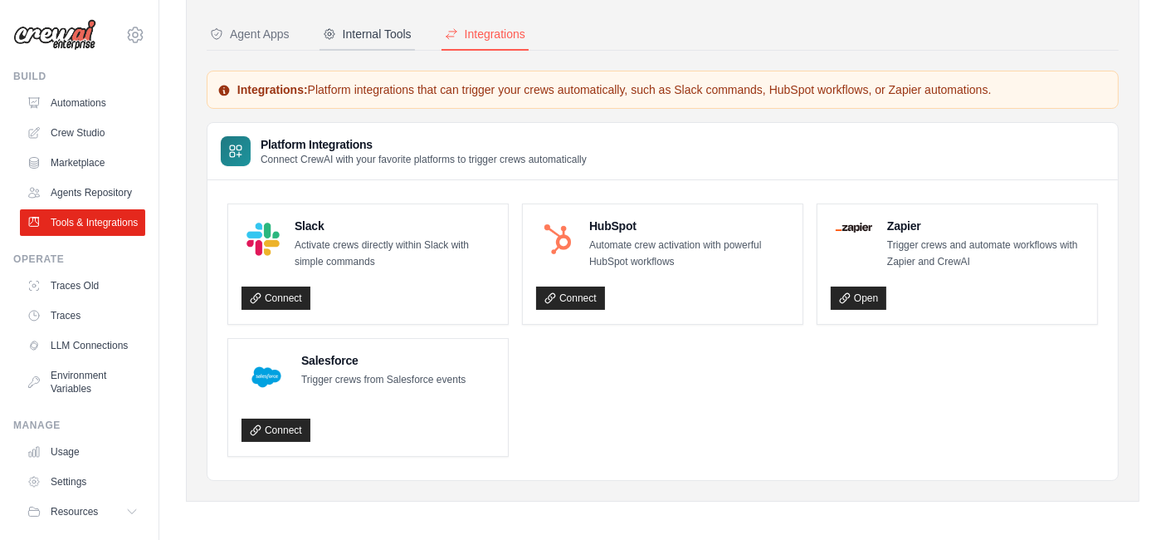
click at [387, 39] on div "Internal Tools" at bounding box center [367, 34] width 89 height 17
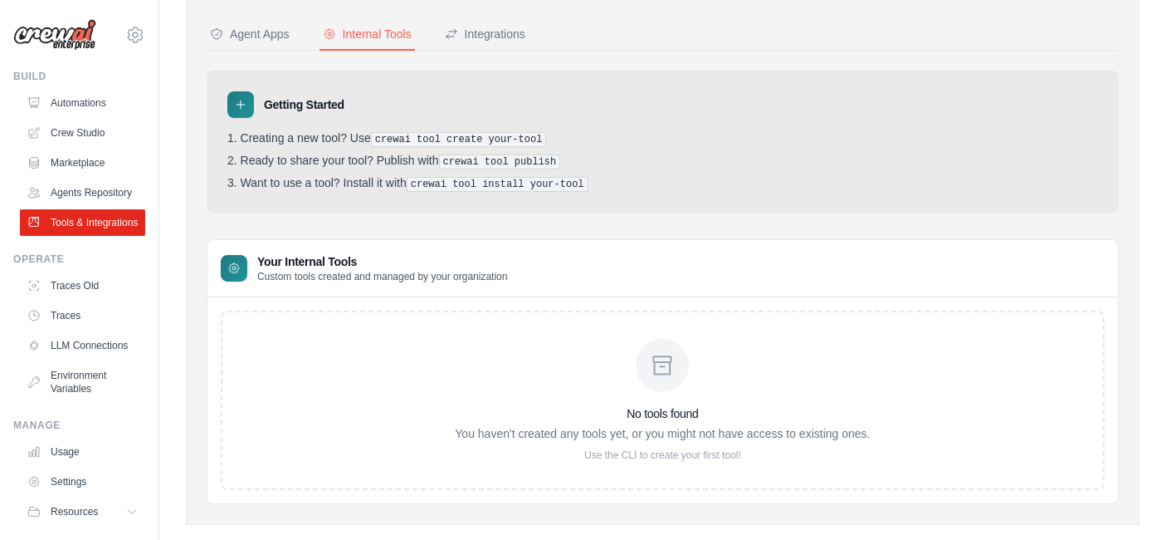
click at [279, 29] on div "Agent Apps" at bounding box center [250, 34] width 80 height 17
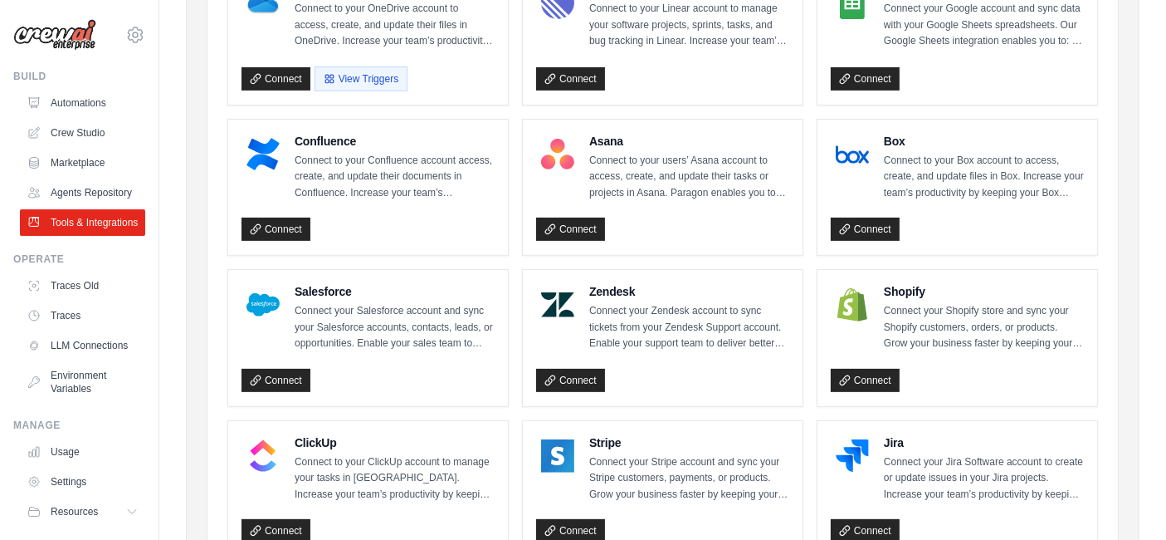
scroll to position [486, 0]
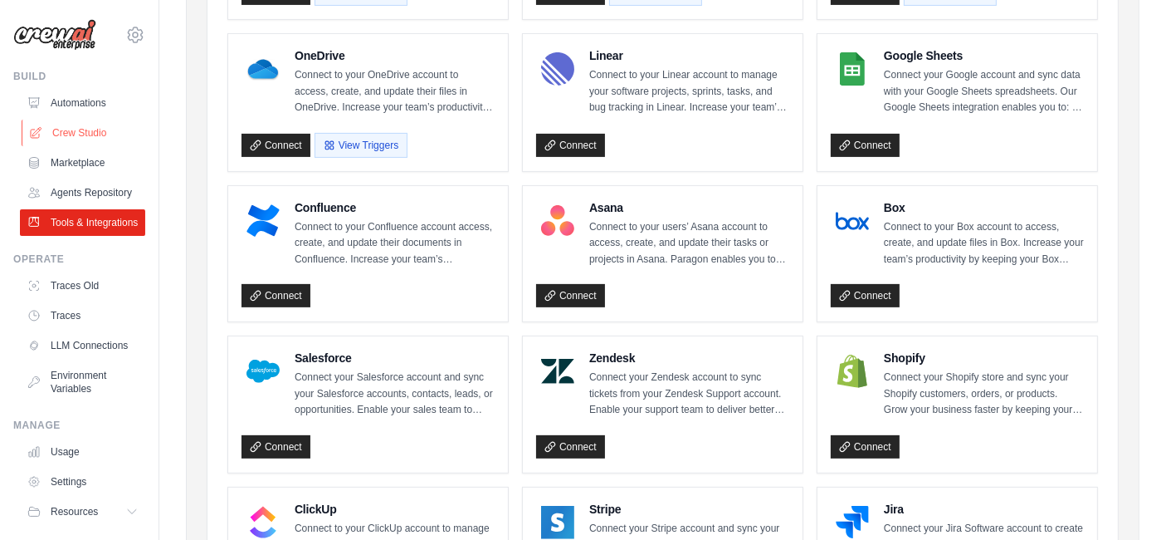
click at [78, 125] on link "Crew Studio" at bounding box center [84, 133] width 125 height 27
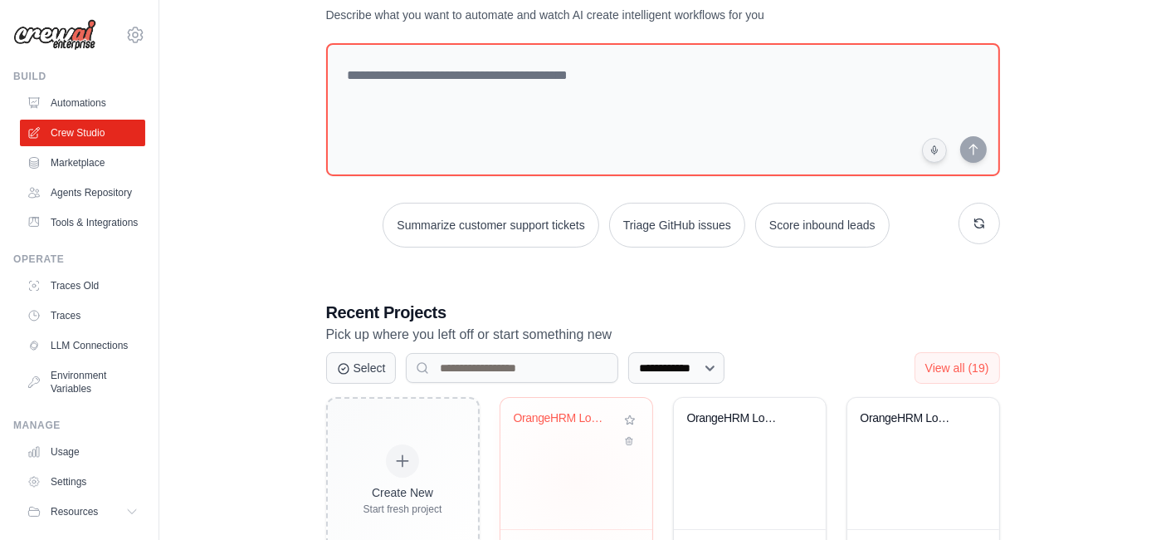
scroll to position [92, 0]
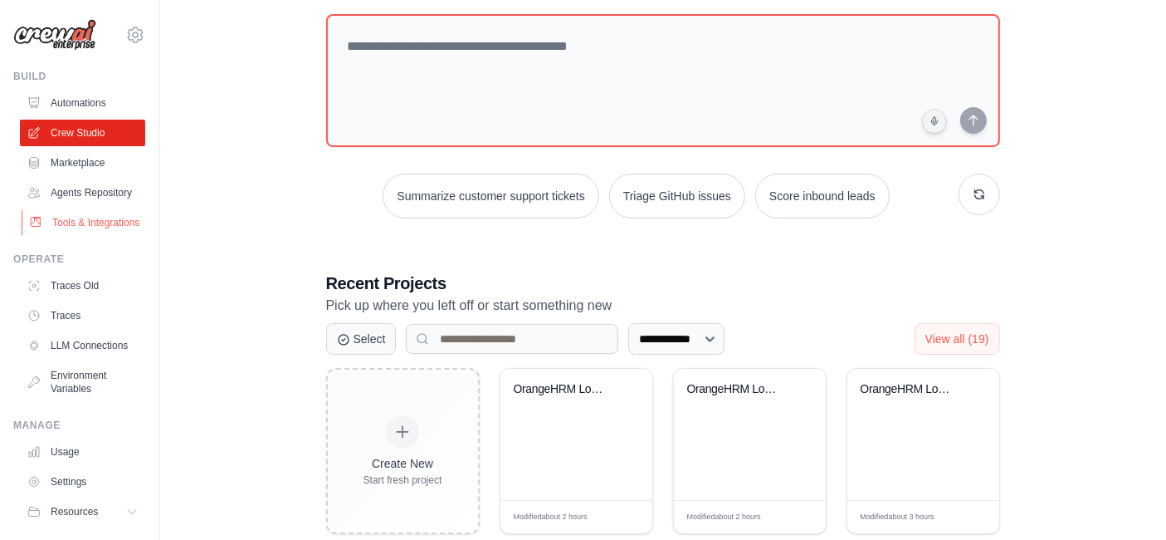
click at [77, 236] on link "Tools & Integrations" at bounding box center [84, 222] width 125 height 27
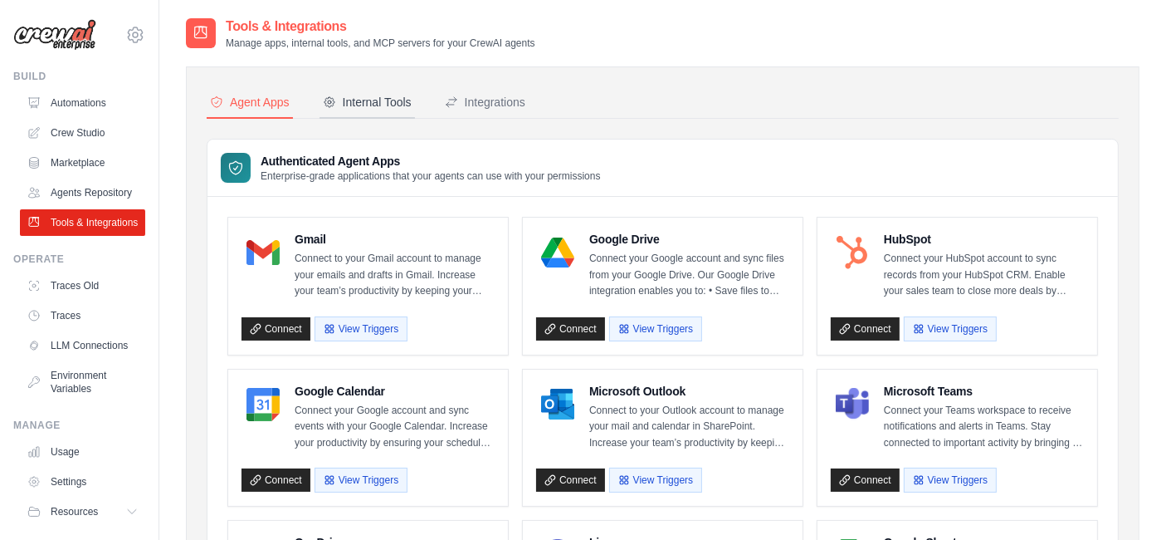
click at [382, 97] on div "Internal Tools" at bounding box center [367, 102] width 89 height 17
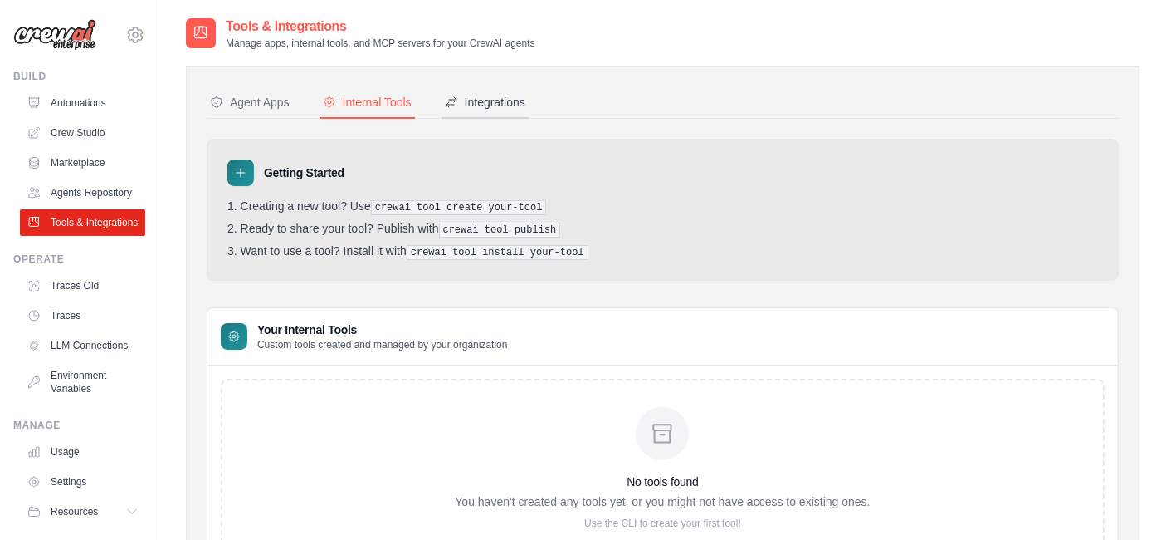
click at [491, 97] on div "Integrations" at bounding box center [485, 102] width 81 height 17
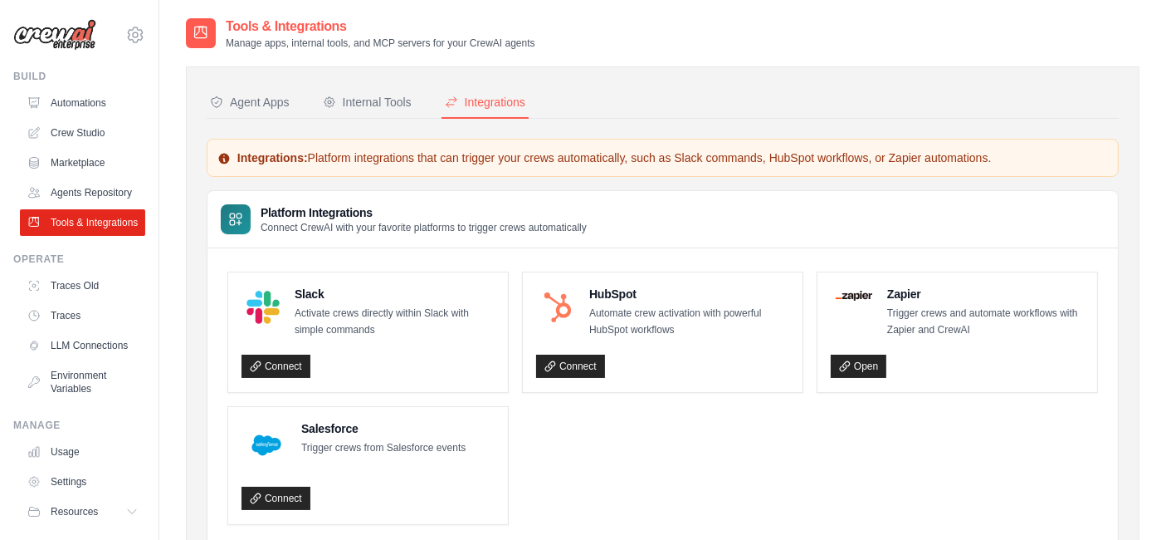
click at [256, 153] on strong "Integrations:" at bounding box center [272, 157] width 71 height 13
click at [65, 299] on link "Traces Old" at bounding box center [84, 285] width 125 height 27
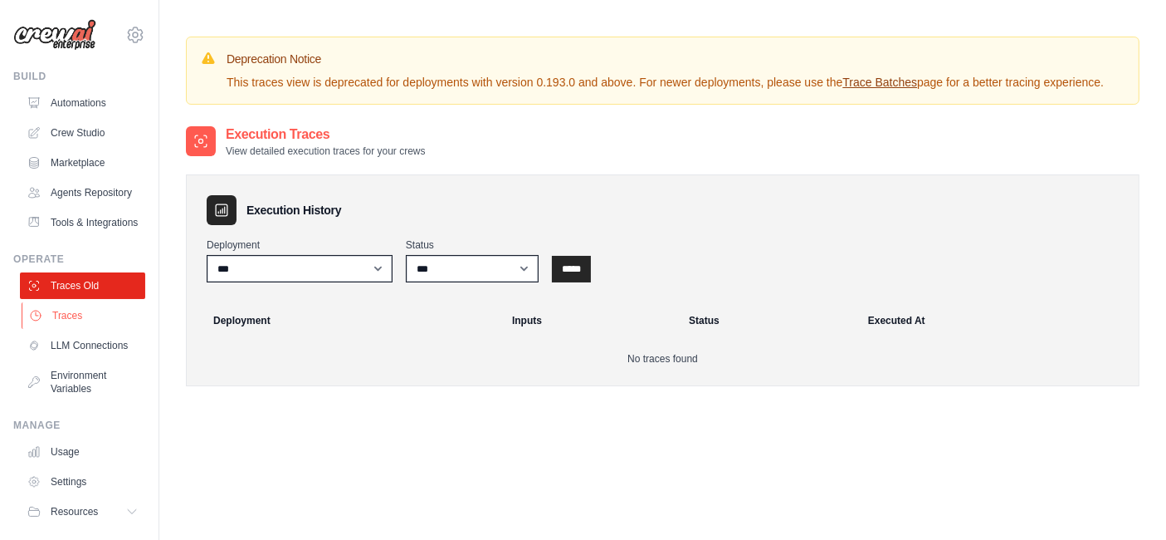
click at [85, 329] on link "Traces" at bounding box center [84, 315] width 125 height 27
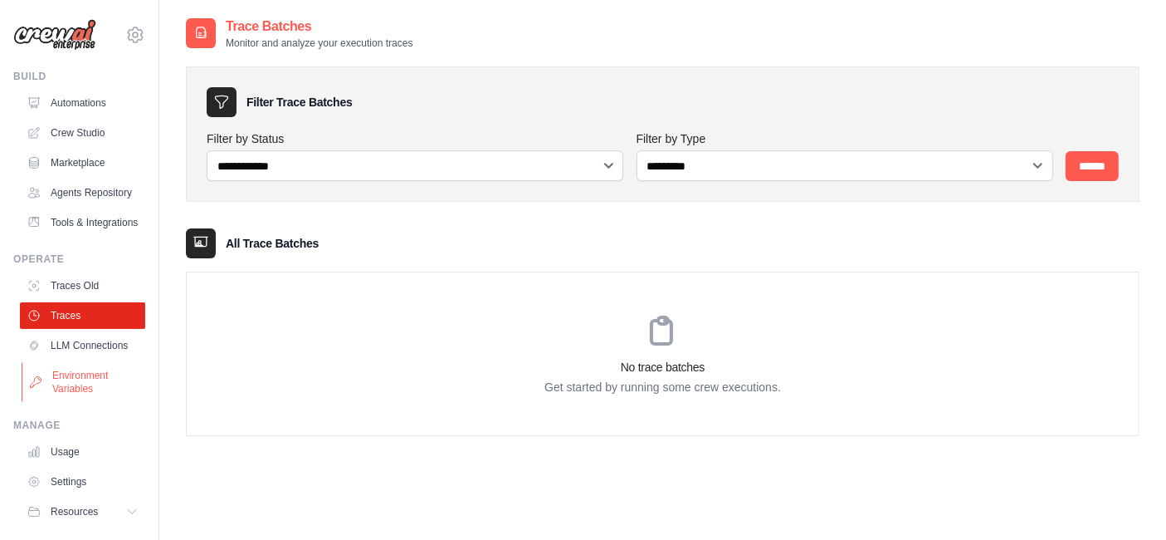
click at [78, 402] on link "Environment Variables" at bounding box center [84, 382] width 125 height 40
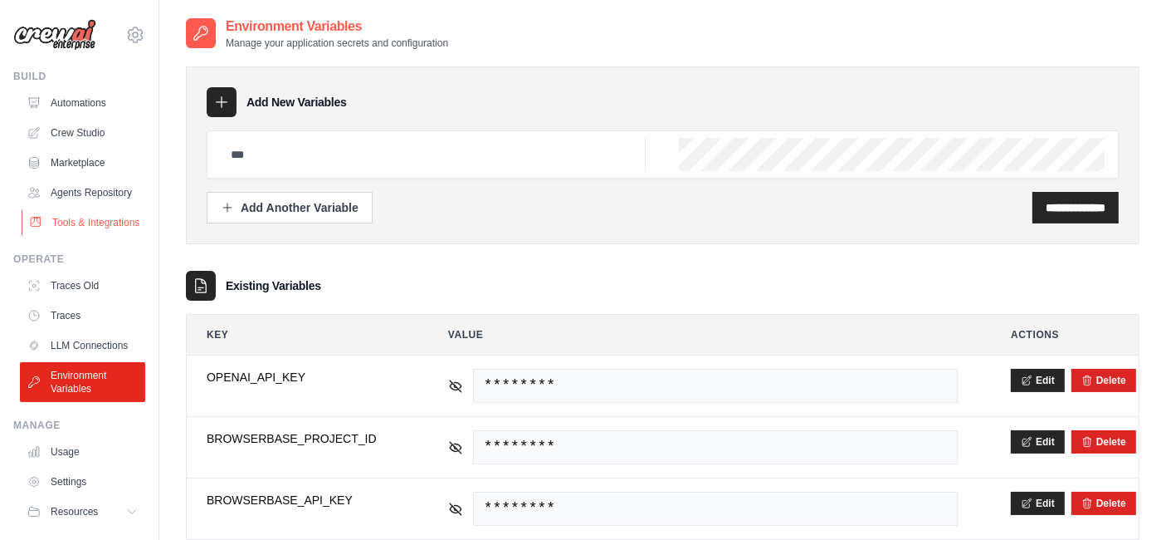
click at [76, 236] on link "Tools & Integrations" at bounding box center [84, 222] width 125 height 27
